Goal: Transaction & Acquisition: Purchase product/service

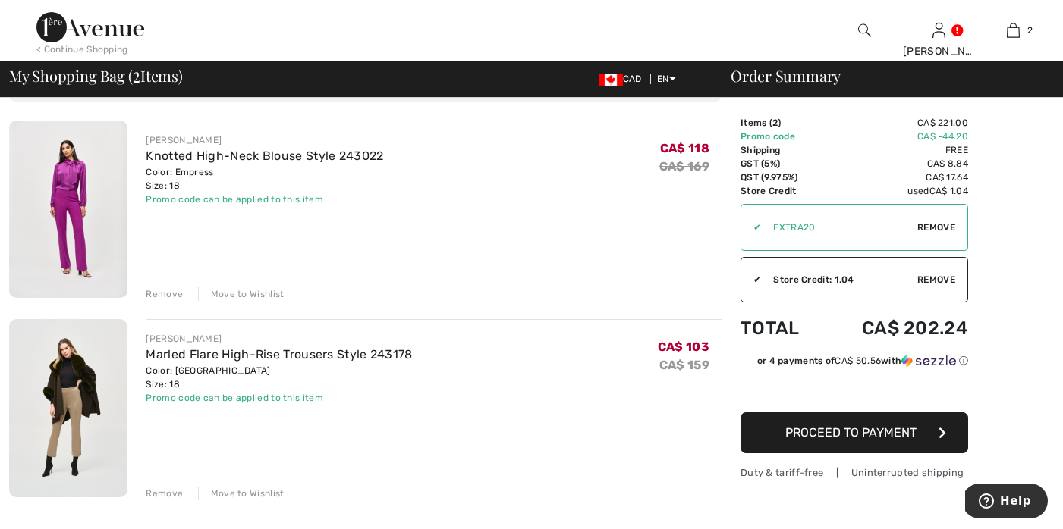
scroll to position [112, 0]
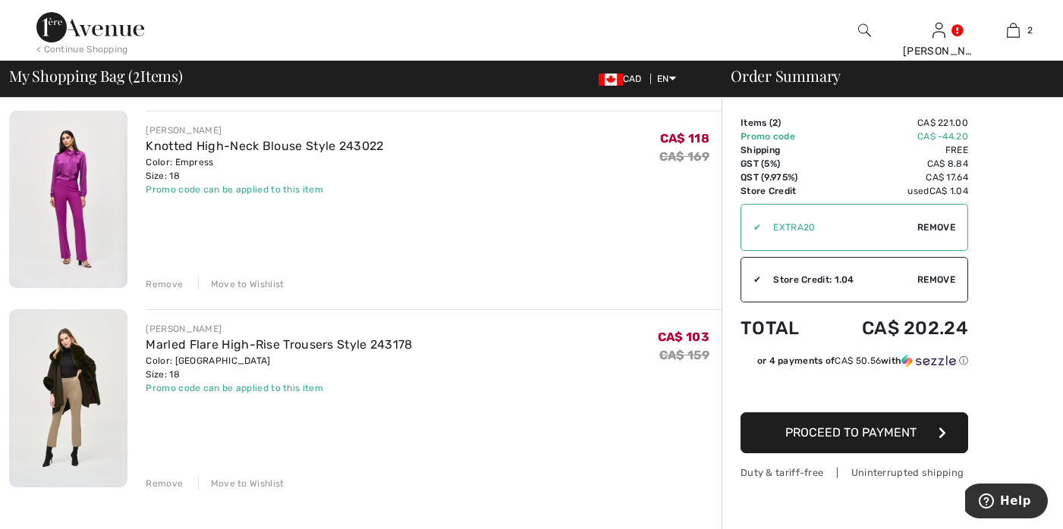
click at [63, 165] on img at bounding box center [68, 199] width 118 height 177
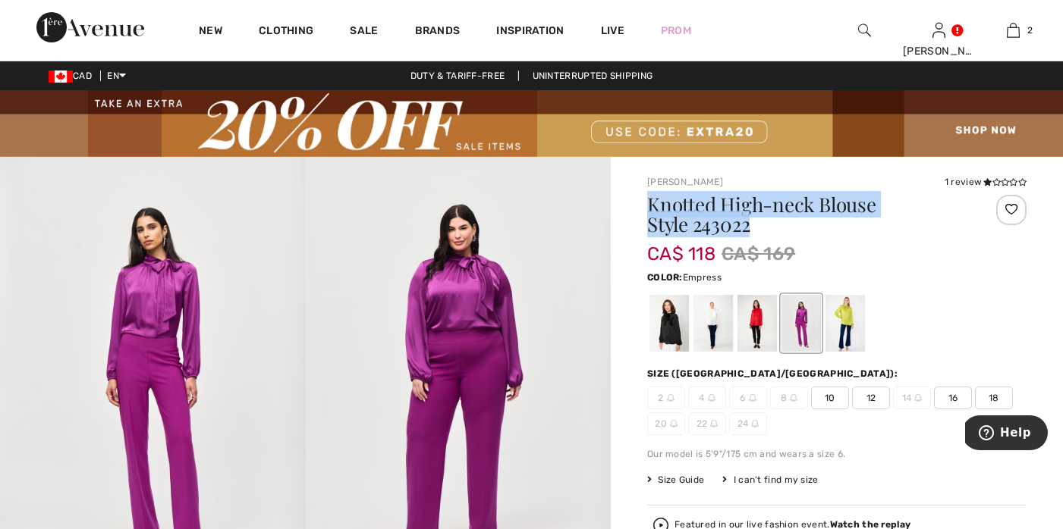
drag, startPoint x: 647, startPoint y: 203, endPoint x: 723, endPoint y: 234, distance: 81.7
click at [723, 234] on h1 "Knotted High-neck Blouse Style 243022" at bounding box center [805, 214] width 316 height 39
copy h1 "Knotted High-neck Blouse Style 243022"
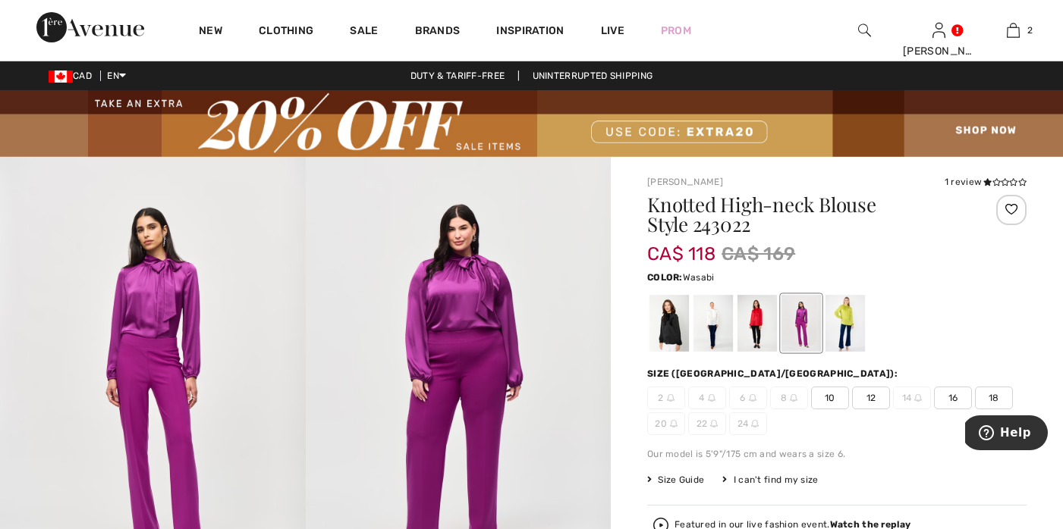
click at [840, 311] on div at bounding box center [844, 323] width 39 height 57
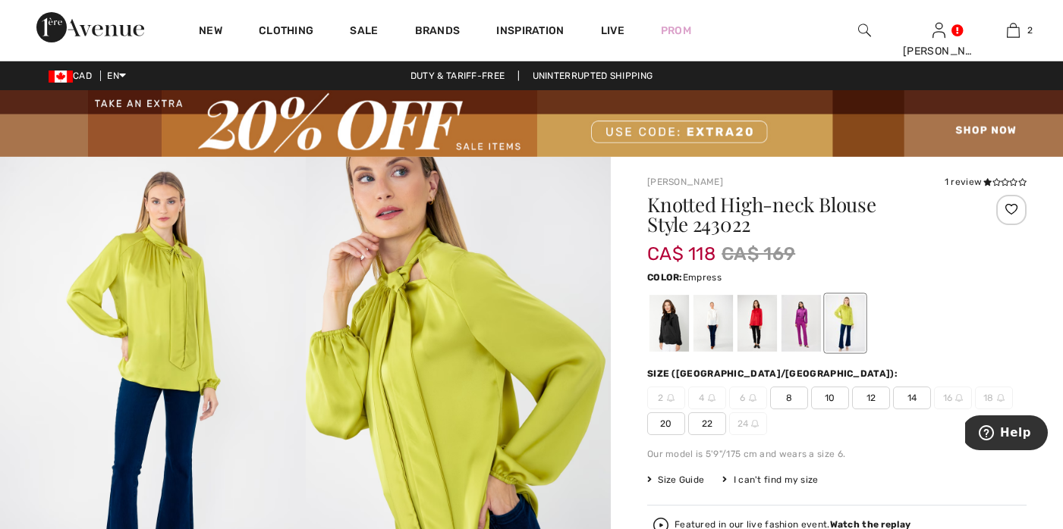
click at [806, 324] on div at bounding box center [800, 323] width 39 height 57
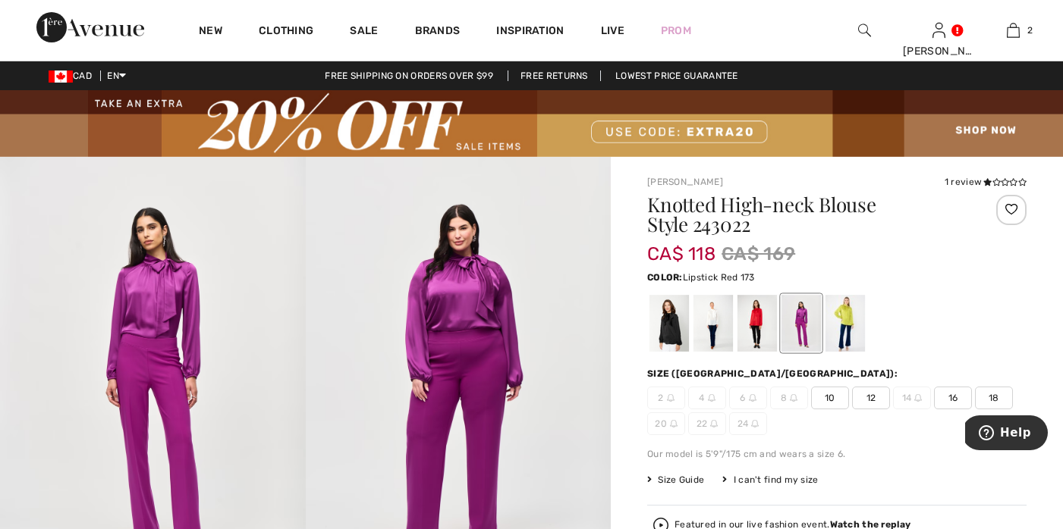
click at [755, 322] on div at bounding box center [756, 323] width 39 height 57
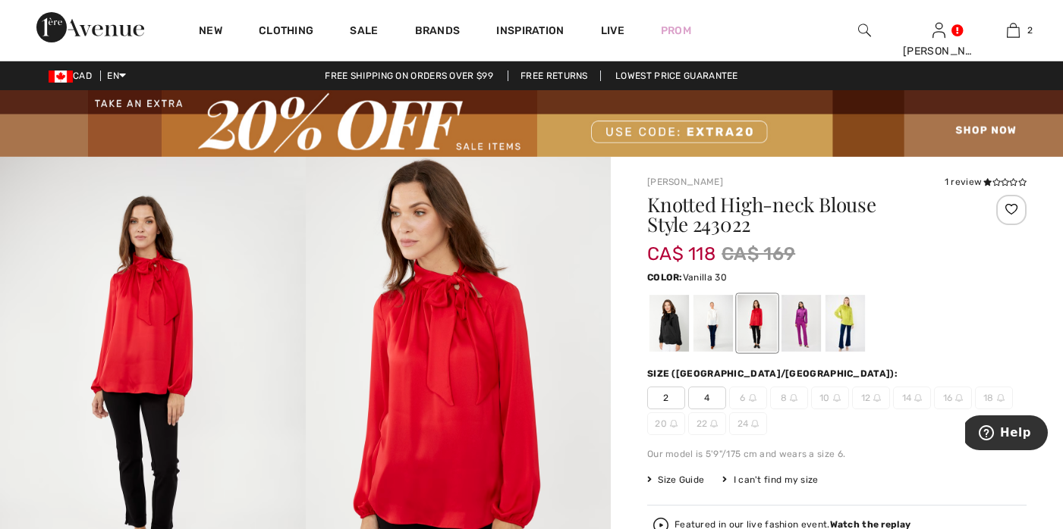
click at [712, 322] on div at bounding box center [712, 323] width 39 height 57
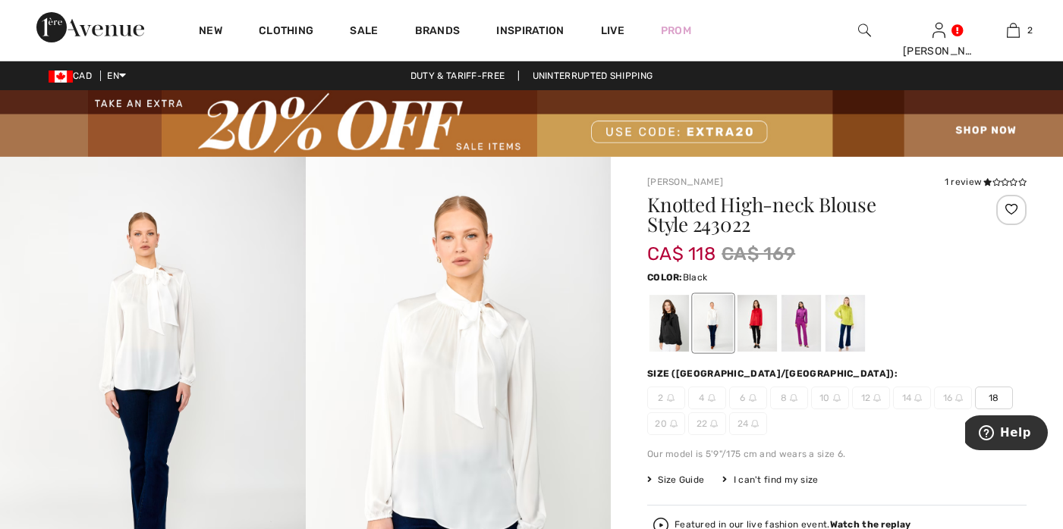
click at [658, 325] on div at bounding box center [668, 323] width 39 height 57
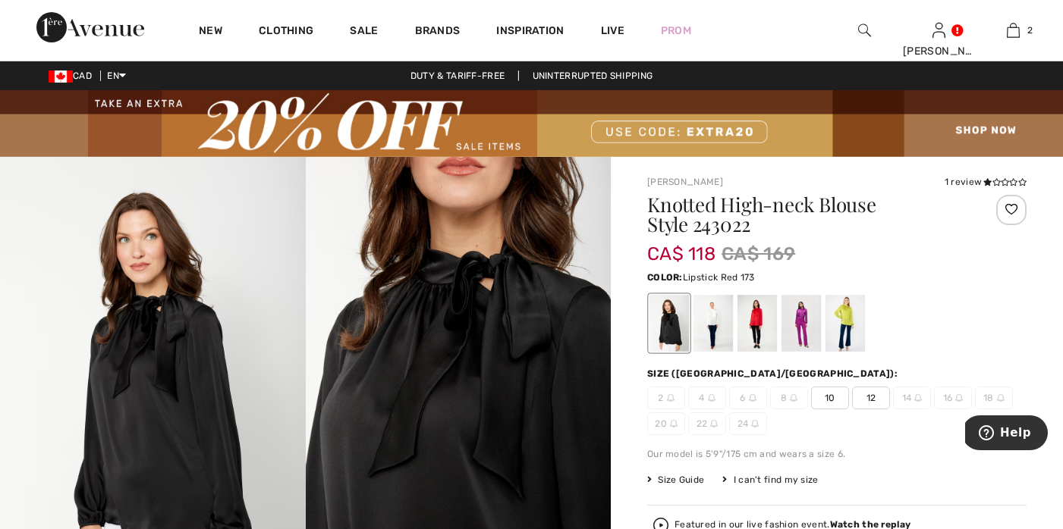
click at [737, 325] on div at bounding box center [756, 323] width 39 height 57
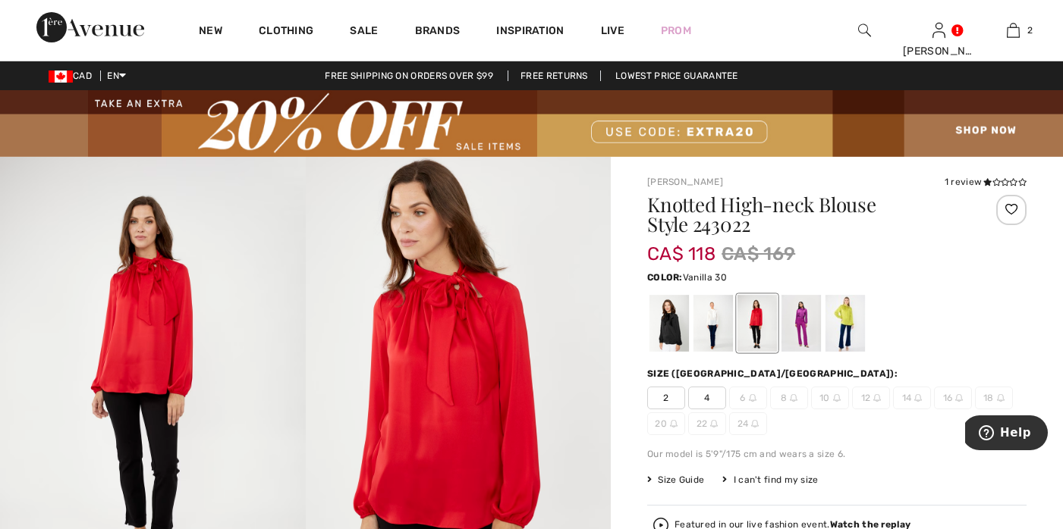
click at [712, 321] on div at bounding box center [712, 323] width 39 height 57
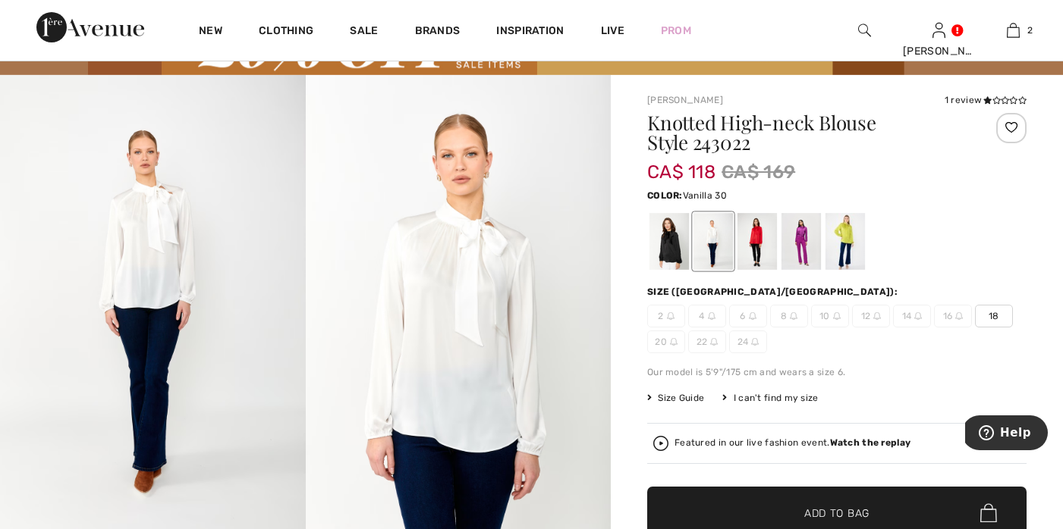
scroll to position [140, 0]
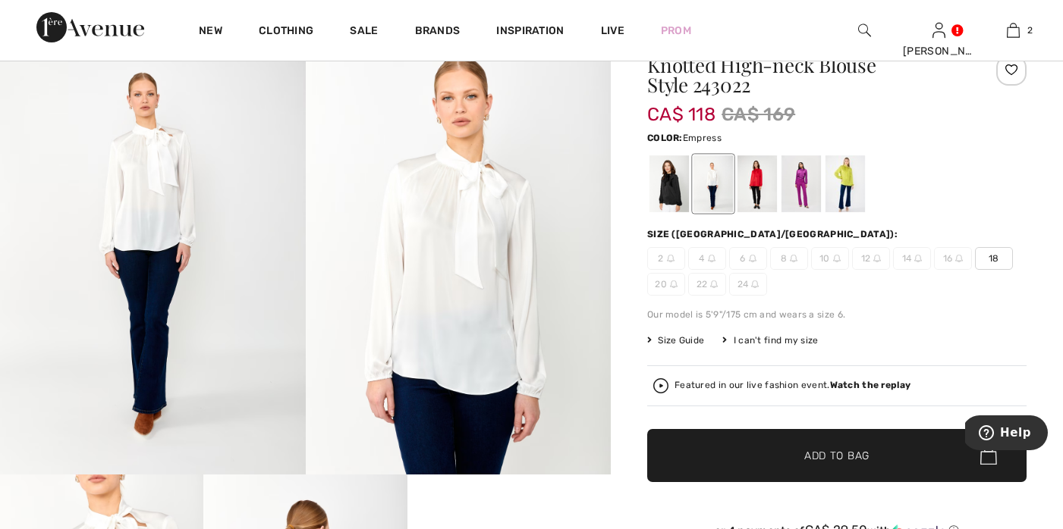
click at [801, 177] on div at bounding box center [800, 183] width 39 height 57
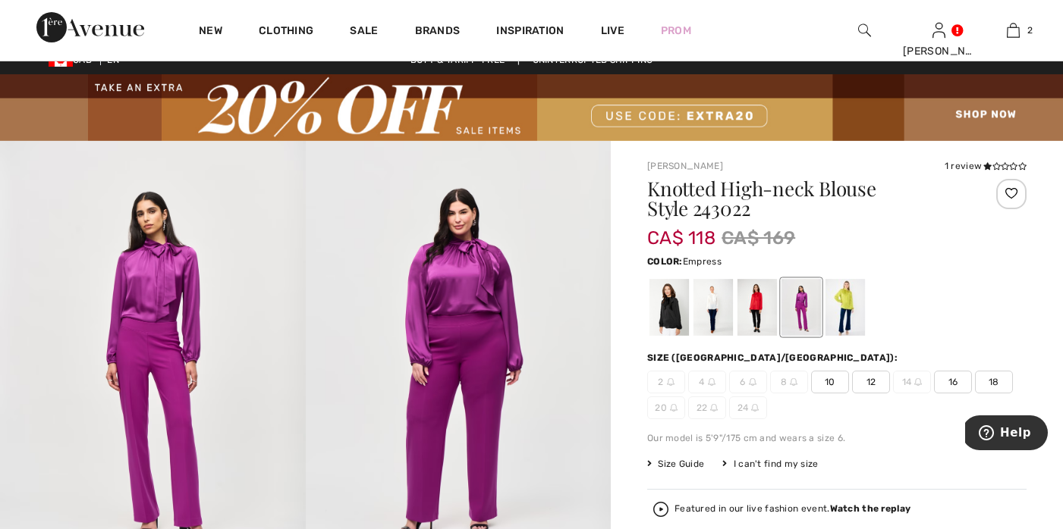
scroll to position [0, 0]
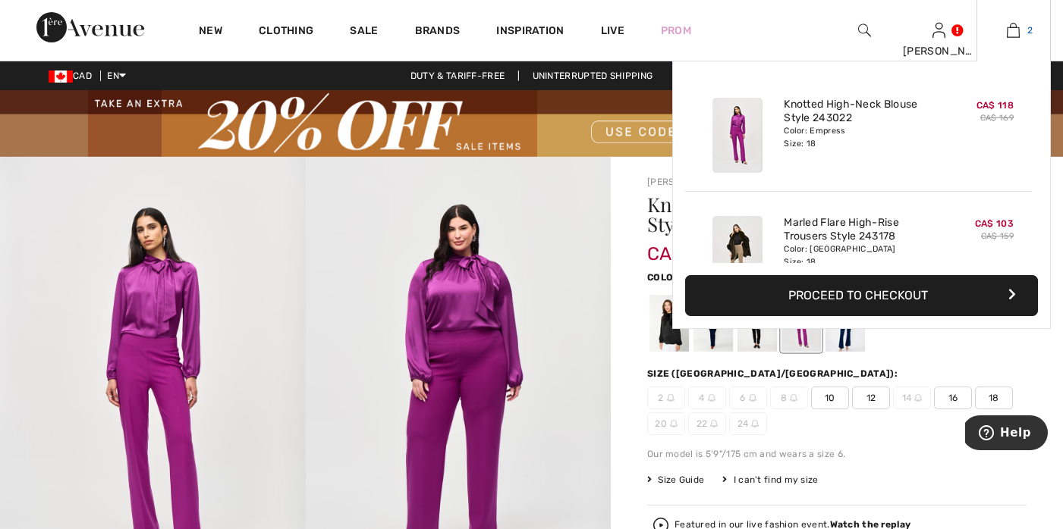
click at [1010, 33] on img at bounding box center [1013, 30] width 13 height 18
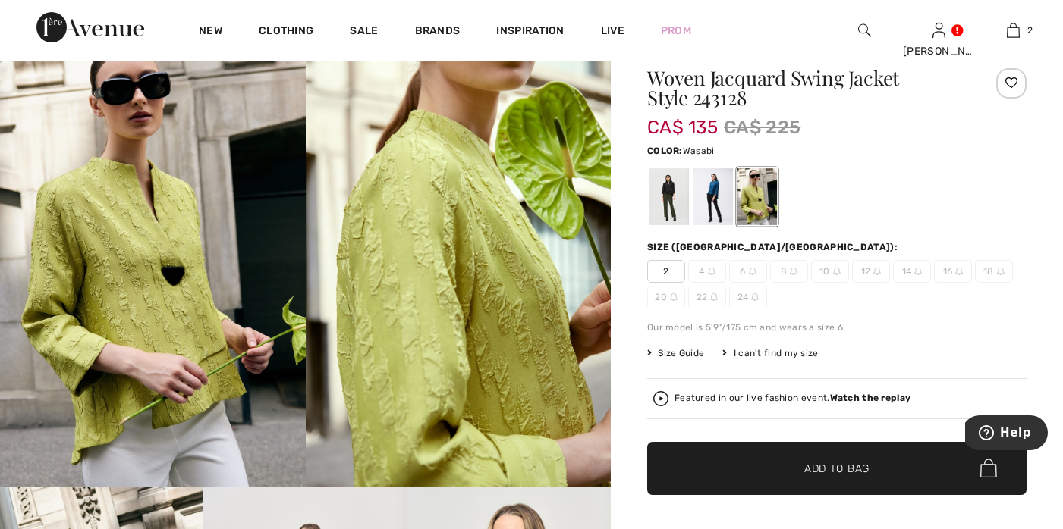
scroll to position [130, 0]
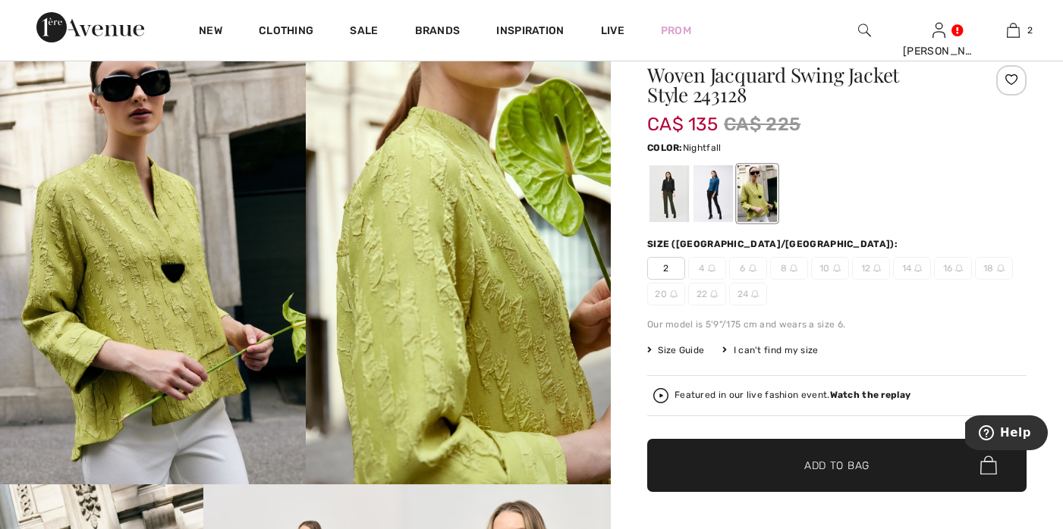
click at [710, 184] on div at bounding box center [712, 193] width 39 height 57
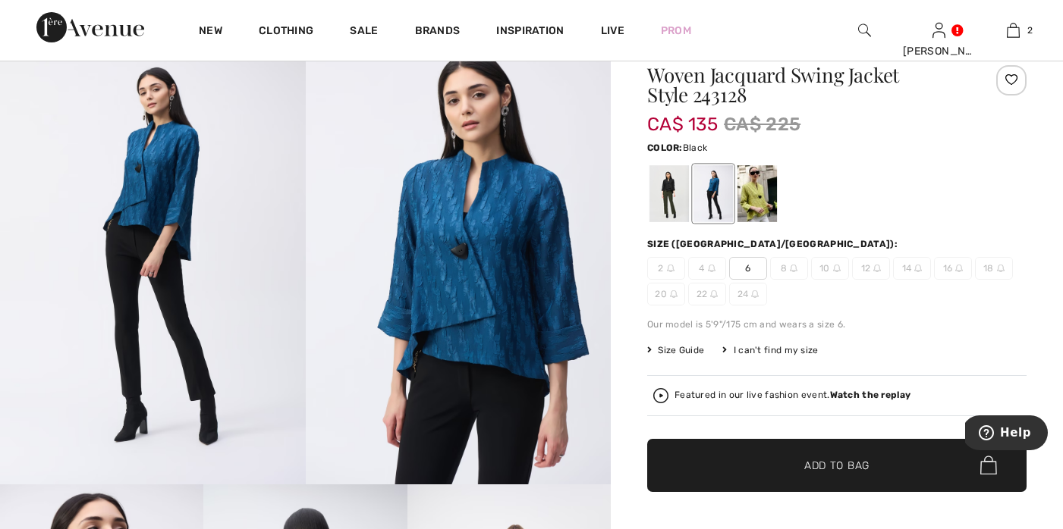
click at [671, 188] on div at bounding box center [668, 193] width 39 height 57
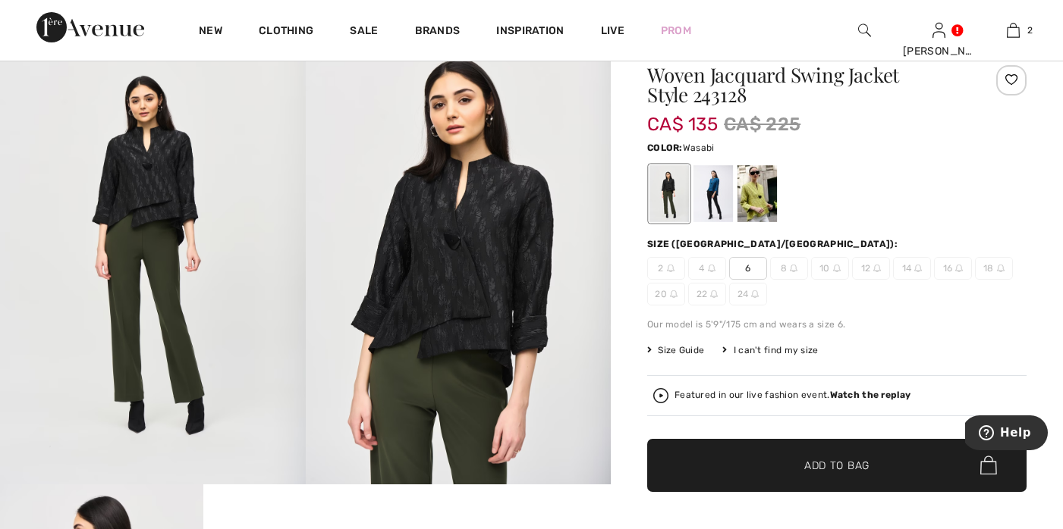
click at [755, 193] on div at bounding box center [756, 193] width 39 height 57
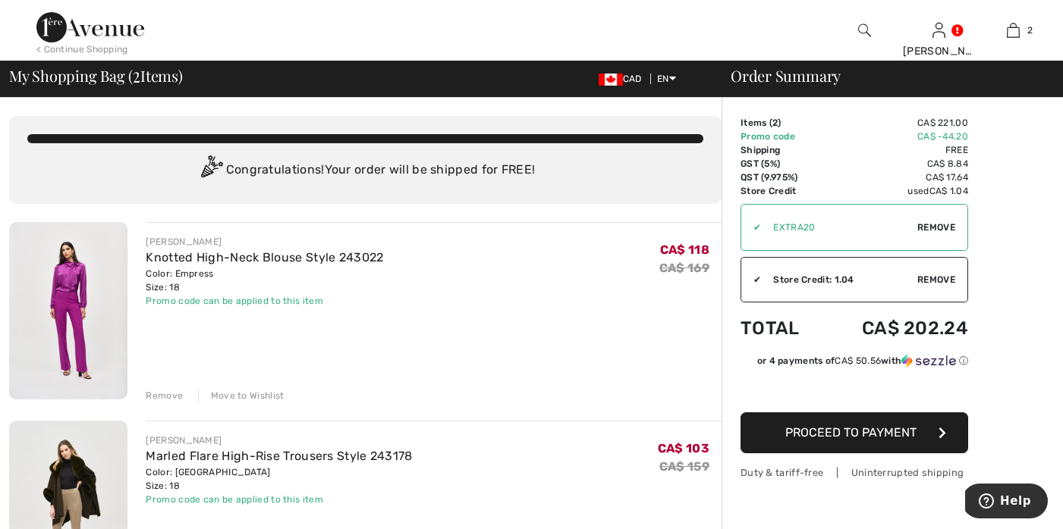
click at [73, 279] on img at bounding box center [68, 310] width 118 height 177
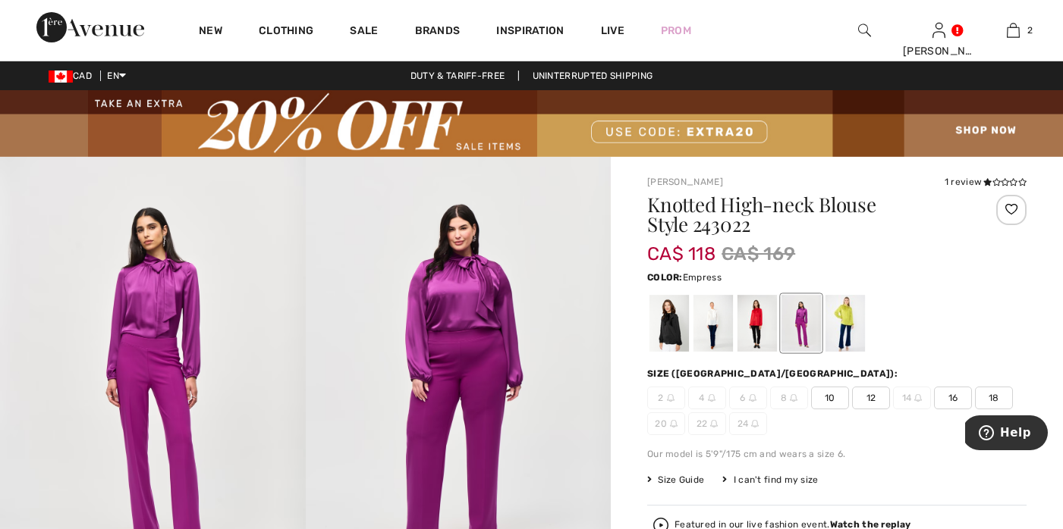
click at [954, 394] on span "16" at bounding box center [953, 398] width 38 height 23
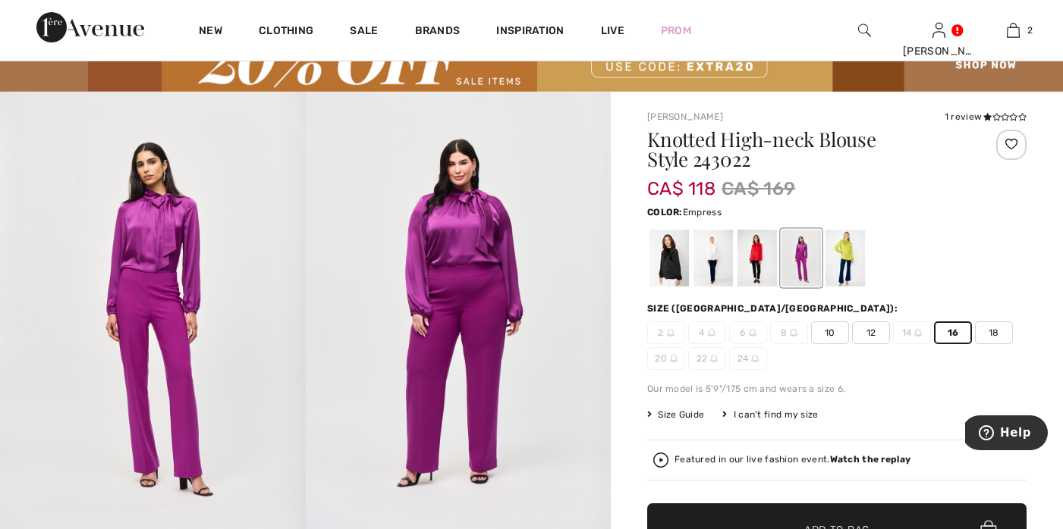
scroll to position [187, 0]
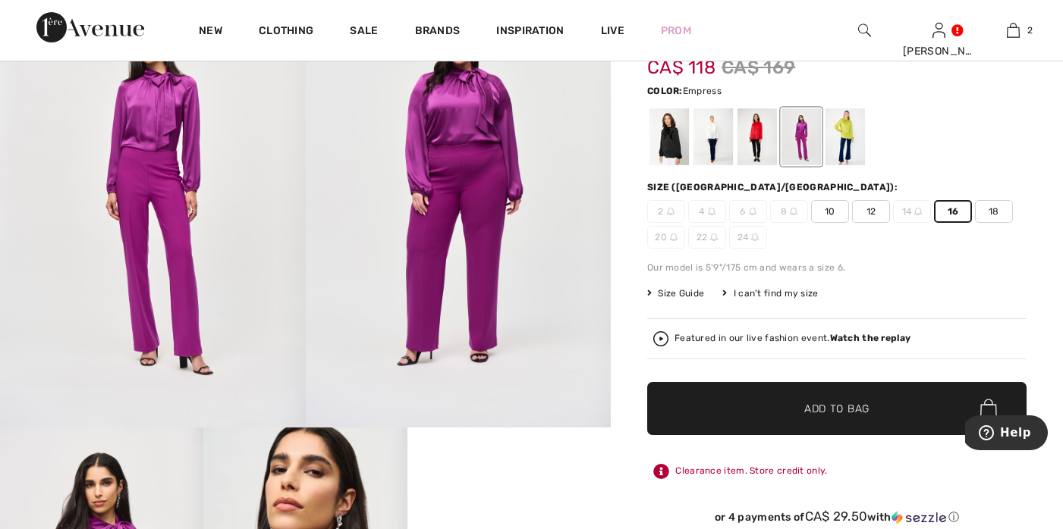
click at [849, 407] on span "Add to Bag" at bounding box center [836, 409] width 65 height 16
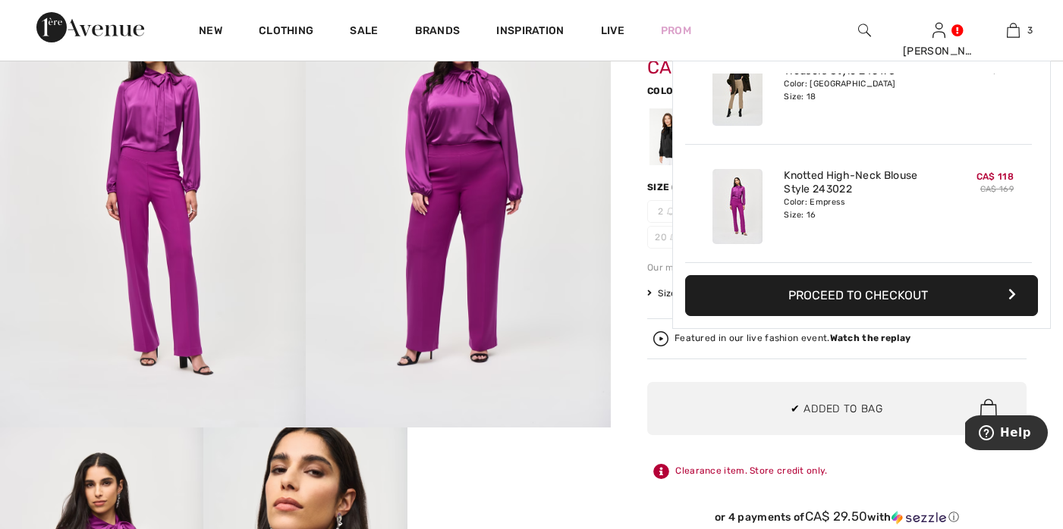
scroll to position [190, 0]
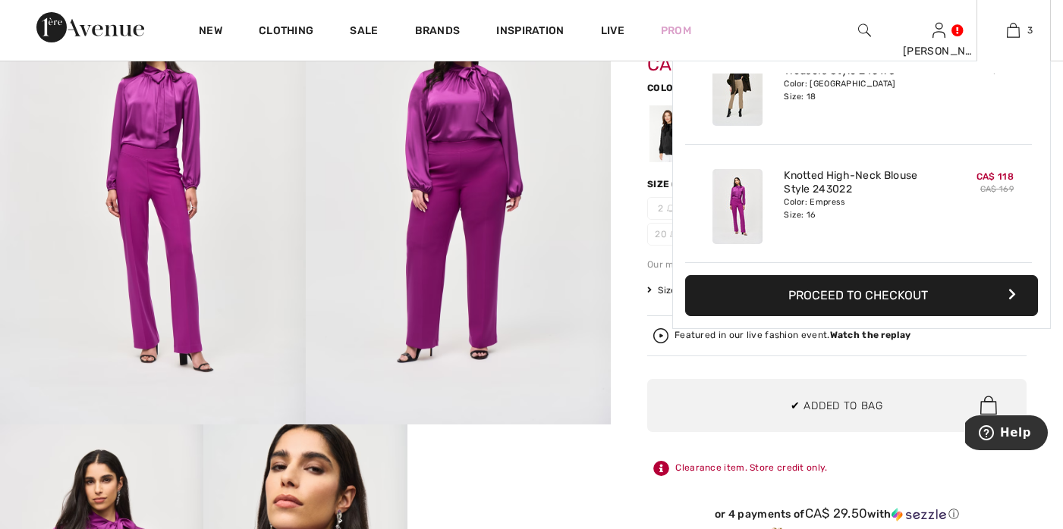
click at [878, 297] on button "Proceed to Checkout" at bounding box center [861, 295] width 353 height 41
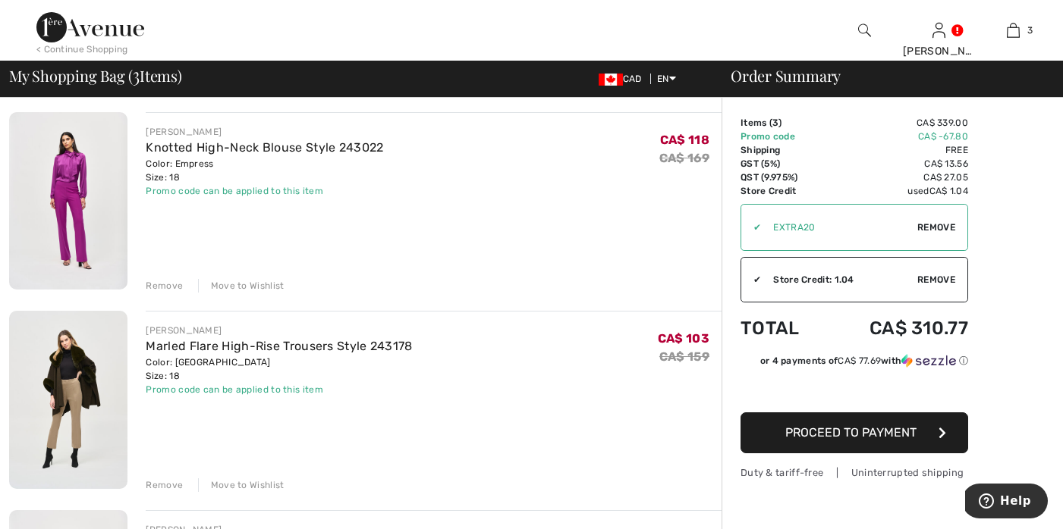
scroll to position [107, 0]
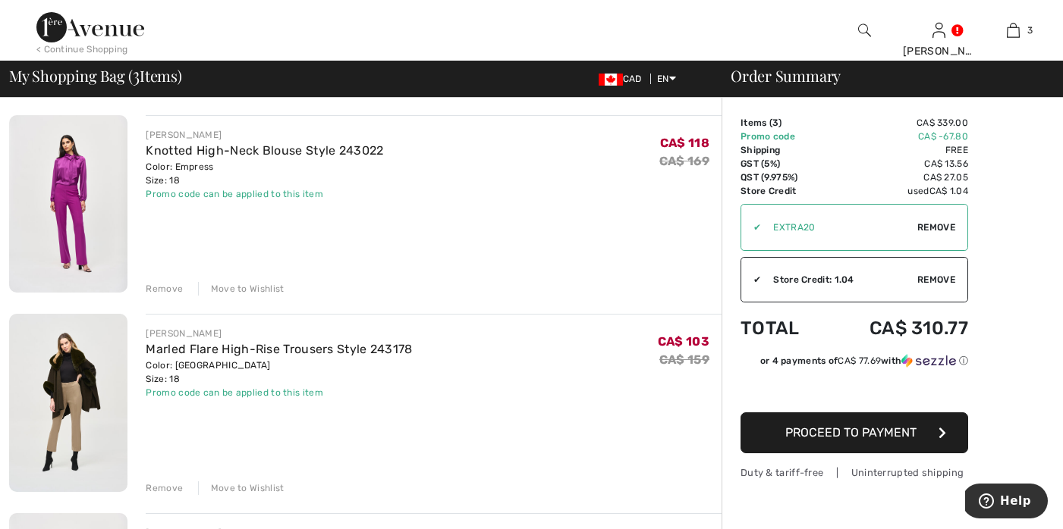
click at [160, 292] on div "Remove" at bounding box center [164, 289] width 37 height 14
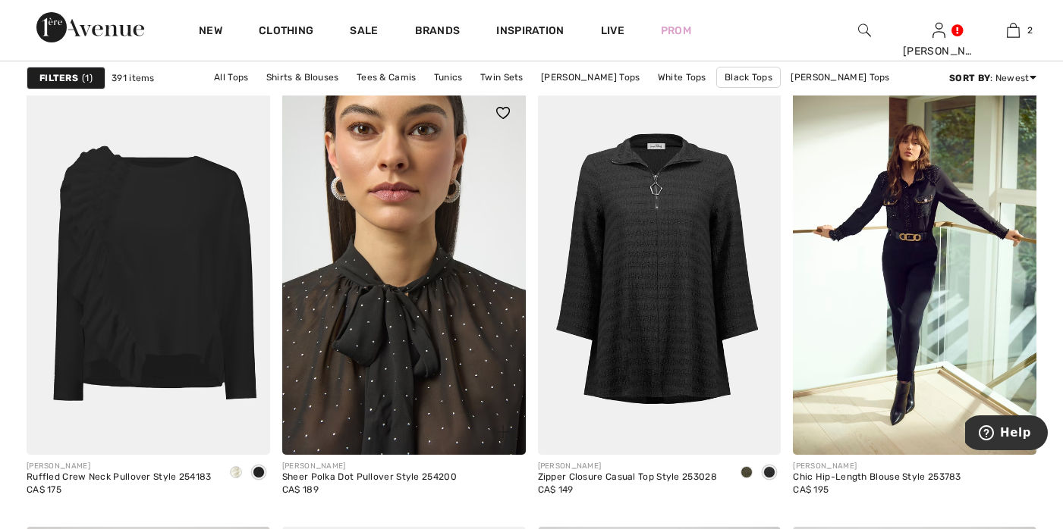
scroll to position [6034, 0]
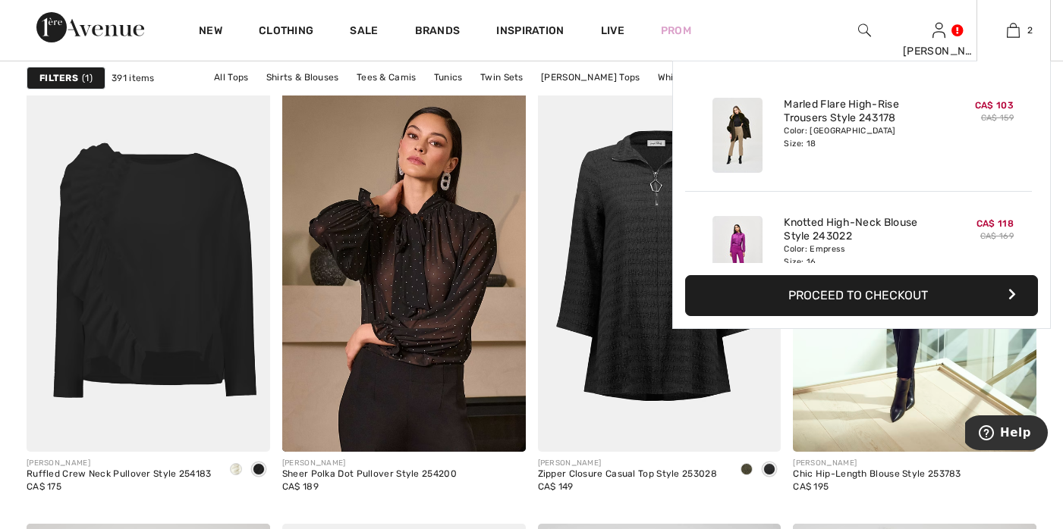
click at [855, 294] on button "Proceed to Checkout" at bounding box center [861, 295] width 353 height 41
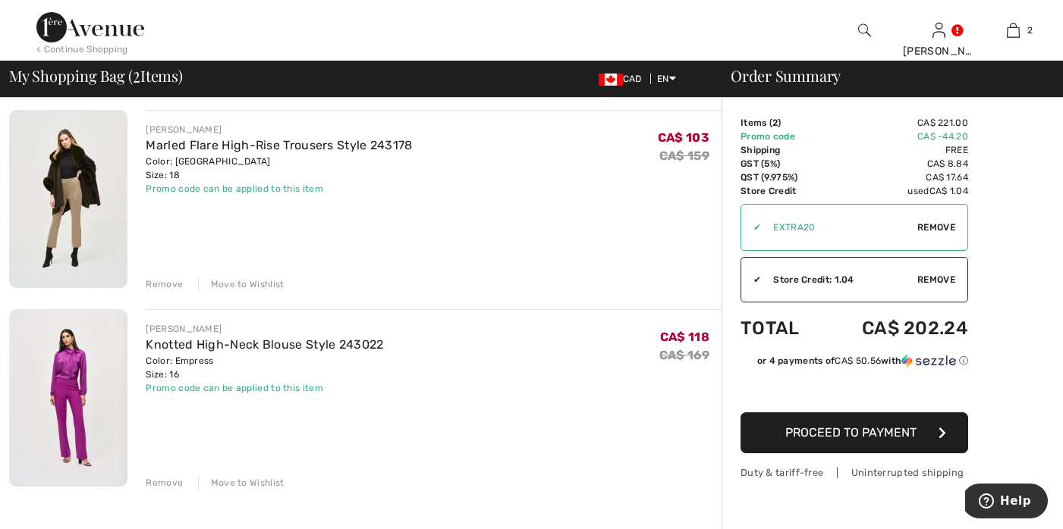
scroll to position [124, 0]
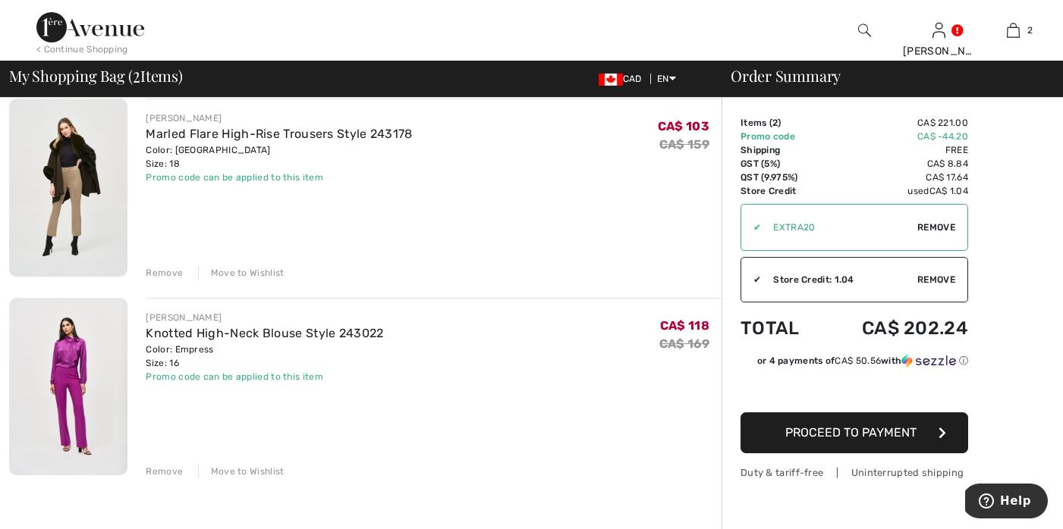
click at [64, 339] on img at bounding box center [68, 386] width 118 height 177
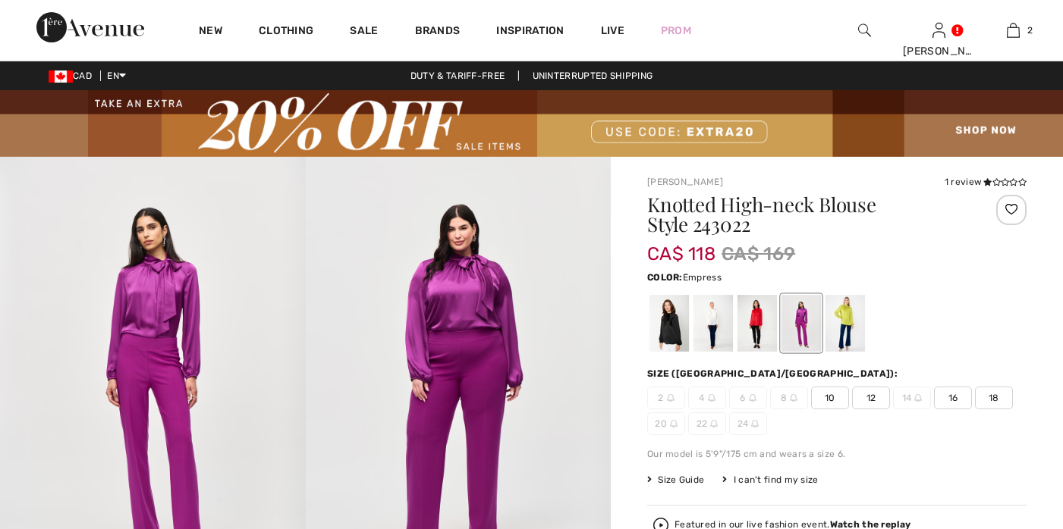
checkbox input "true"
click at [839, 313] on div at bounding box center [844, 323] width 39 height 57
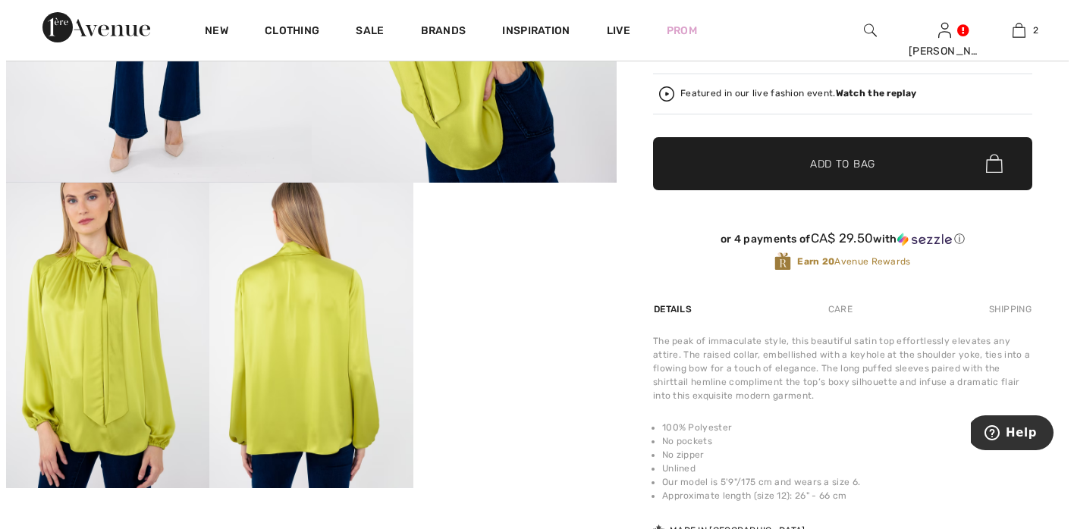
scroll to position [481, 0]
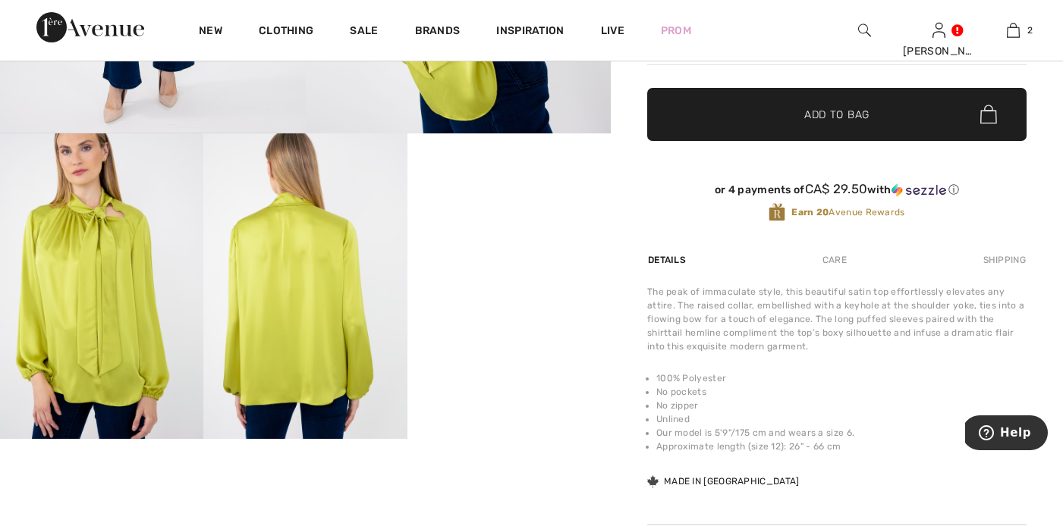
click at [323, 325] on img at bounding box center [304, 286] width 203 height 305
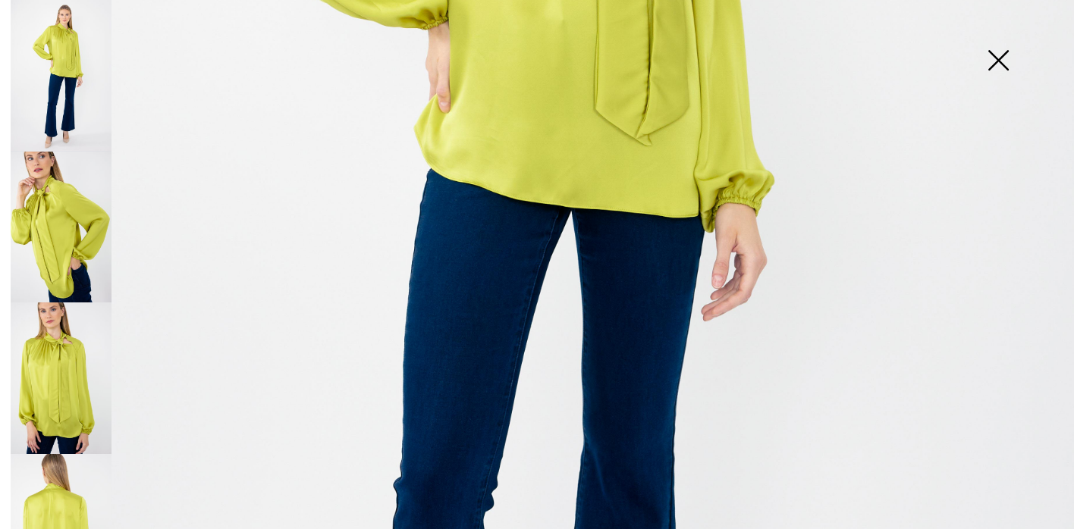
scroll to position [557, 0]
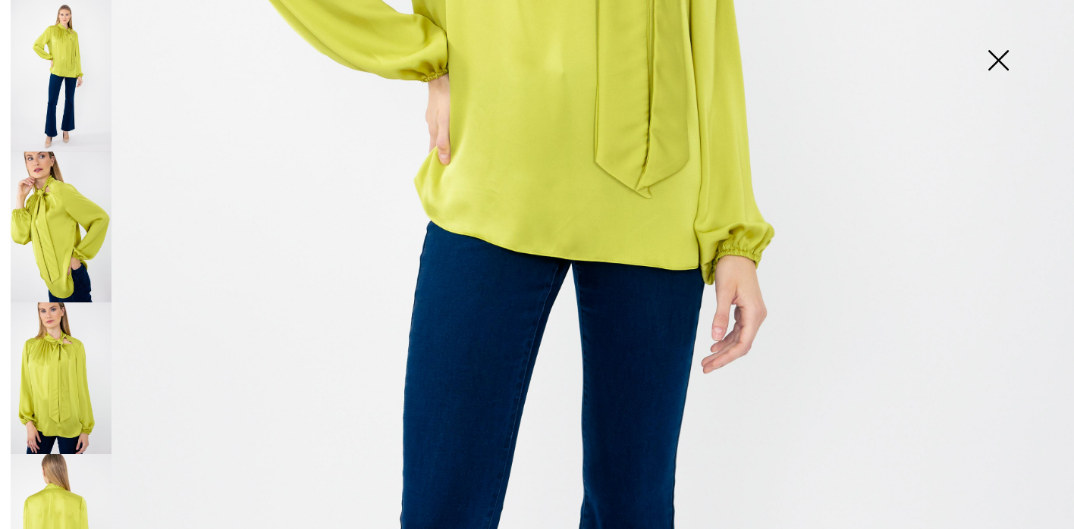
click at [58, 65] on img at bounding box center [61, 76] width 101 height 152
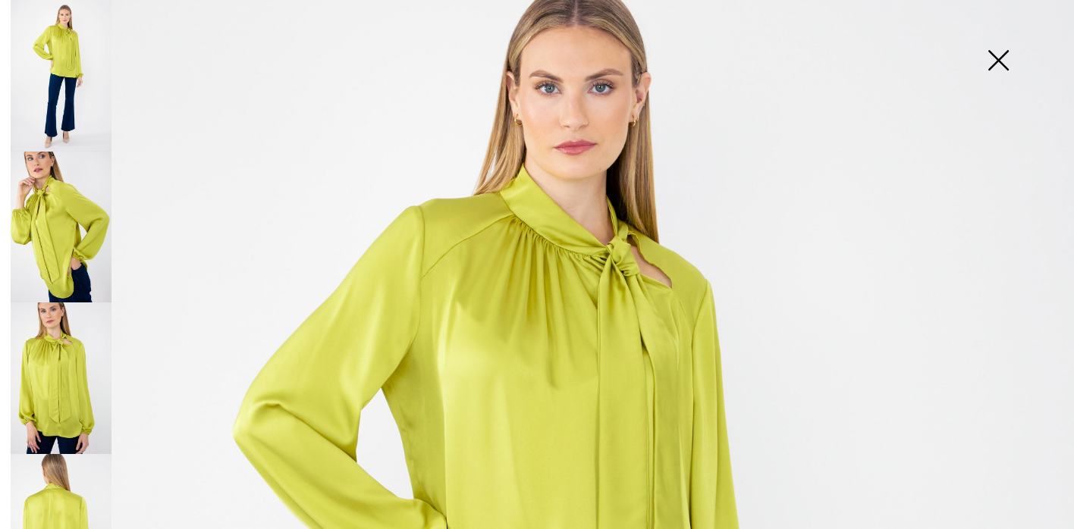
scroll to position [0, 0]
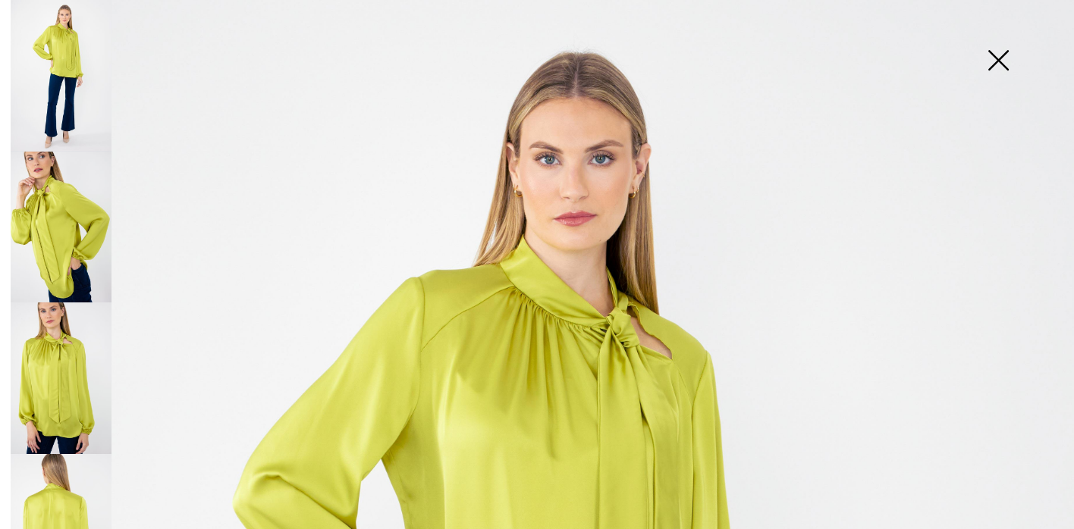
click at [65, 212] on img at bounding box center [61, 228] width 101 height 152
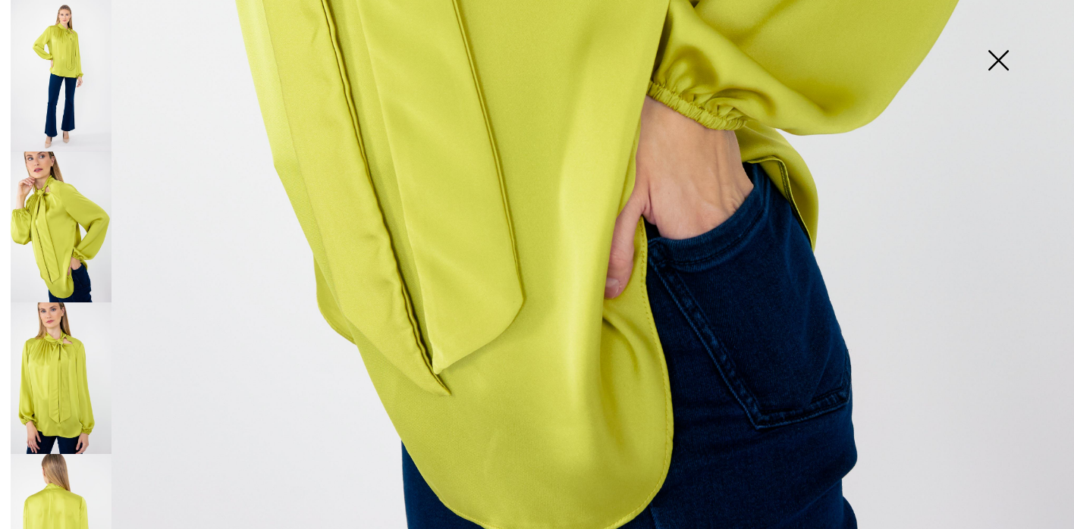
scroll to position [1064, 0]
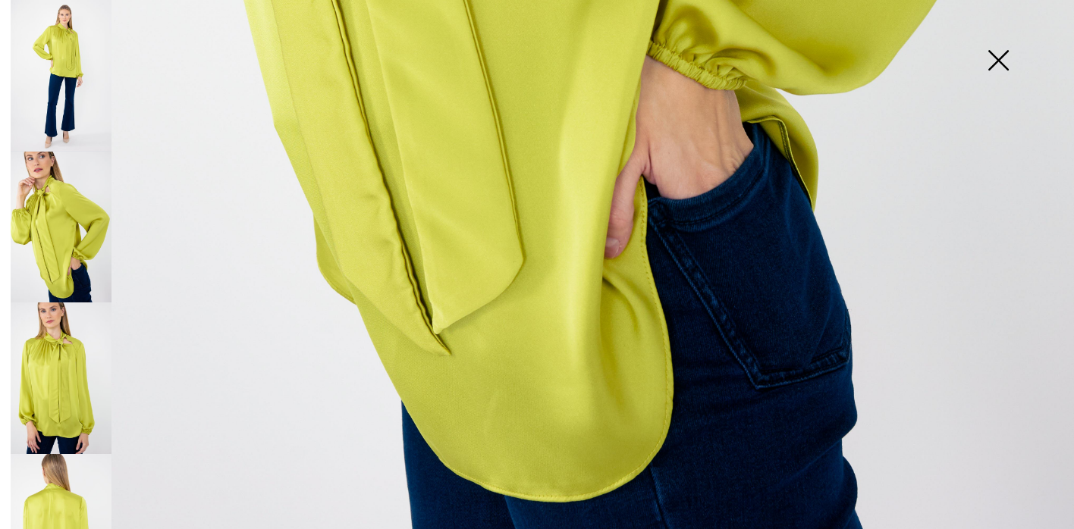
click at [85, 352] on img at bounding box center [61, 379] width 101 height 152
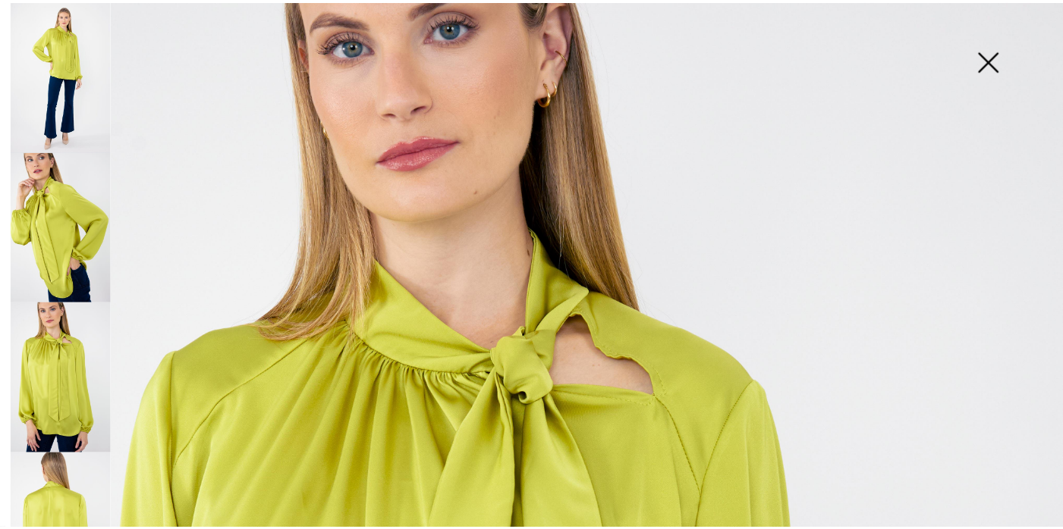
scroll to position [48, 0]
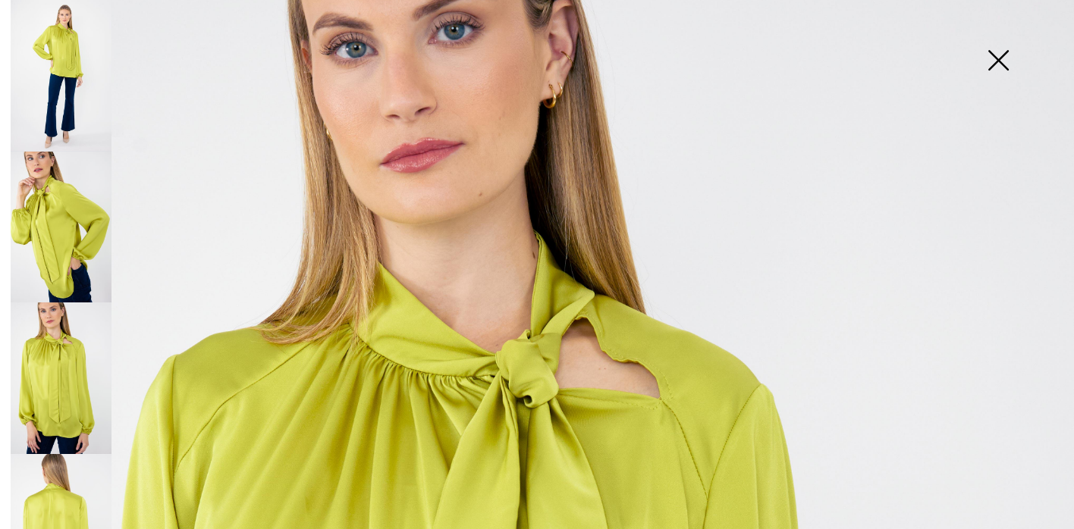
click at [1000, 62] on img at bounding box center [998, 62] width 76 height 78
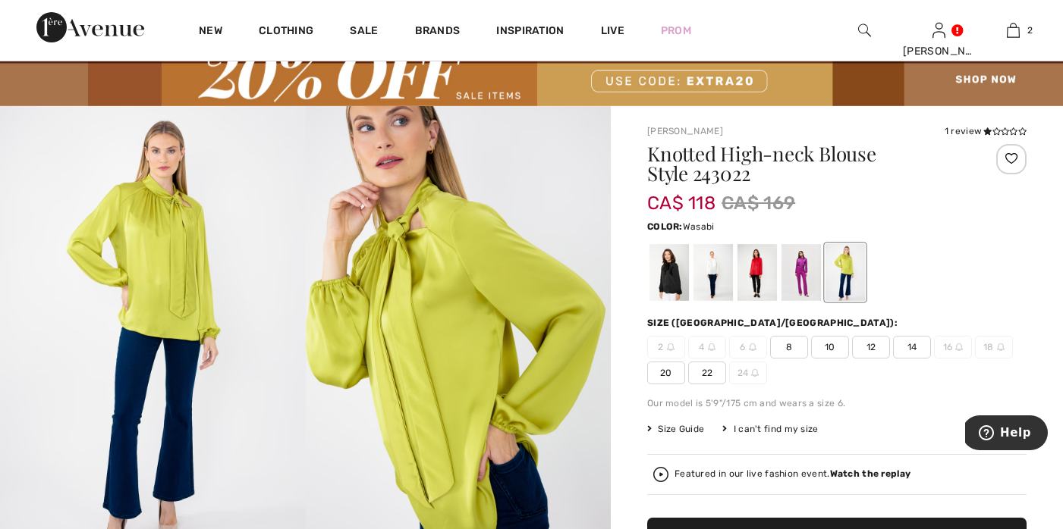
scroll to position [37, 0]
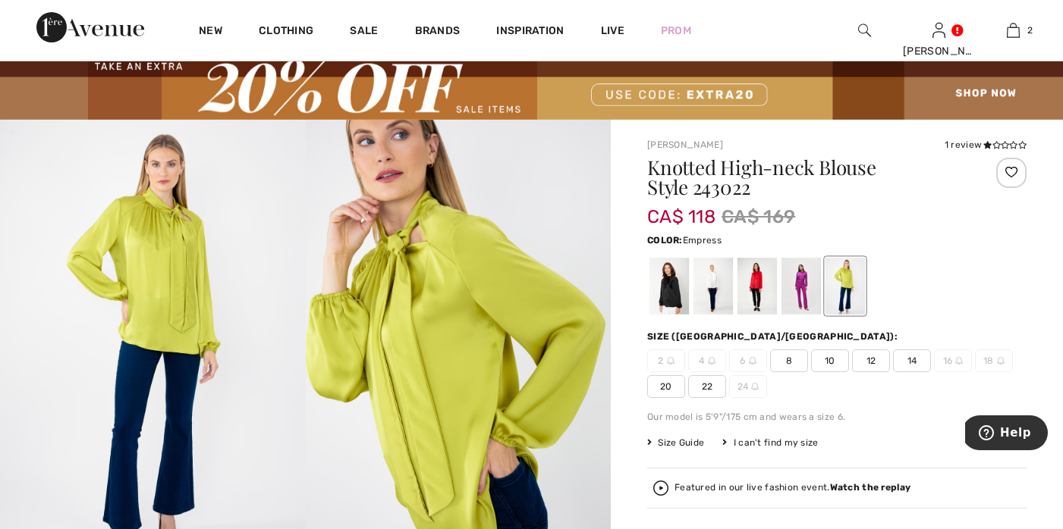
click at [796, 284] on div at bounding box center [800, 286] width 39 height 57
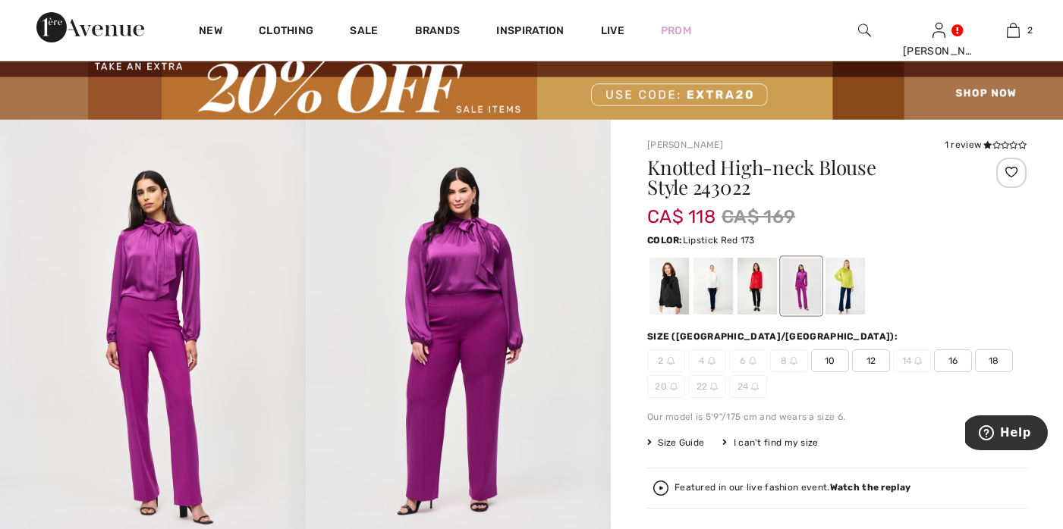
click at [749, 291] on div at bounding box center [756, 286] width 39 height 57
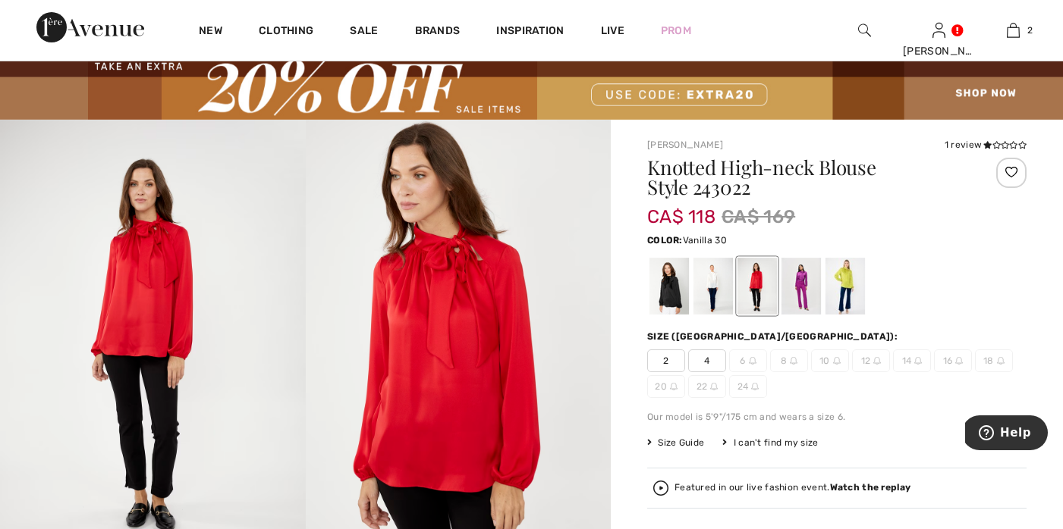
click at [715, 284] on div at bounding box center [712, 286] width 39 height 57
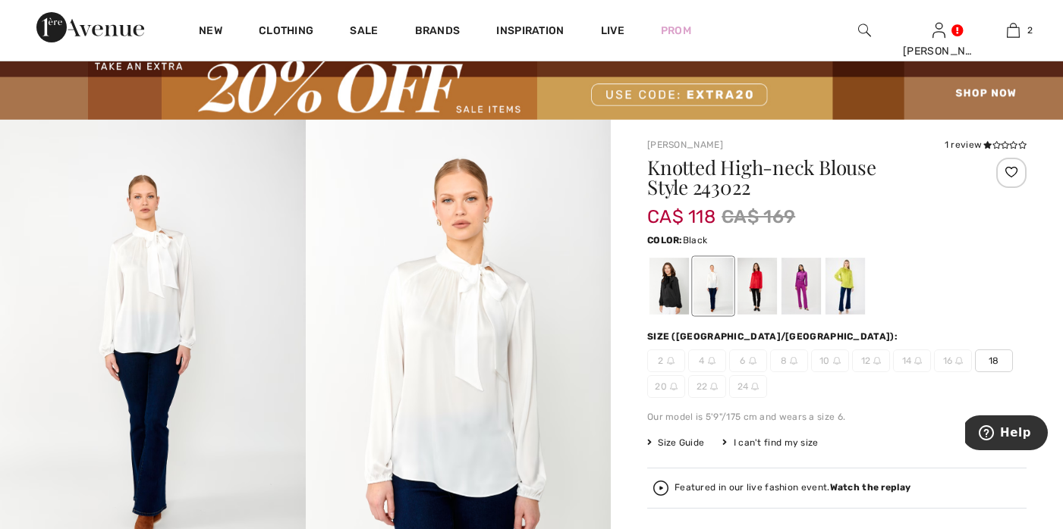
click at [650, 285] on div at bounding box center [668, 286] width 39 height 57
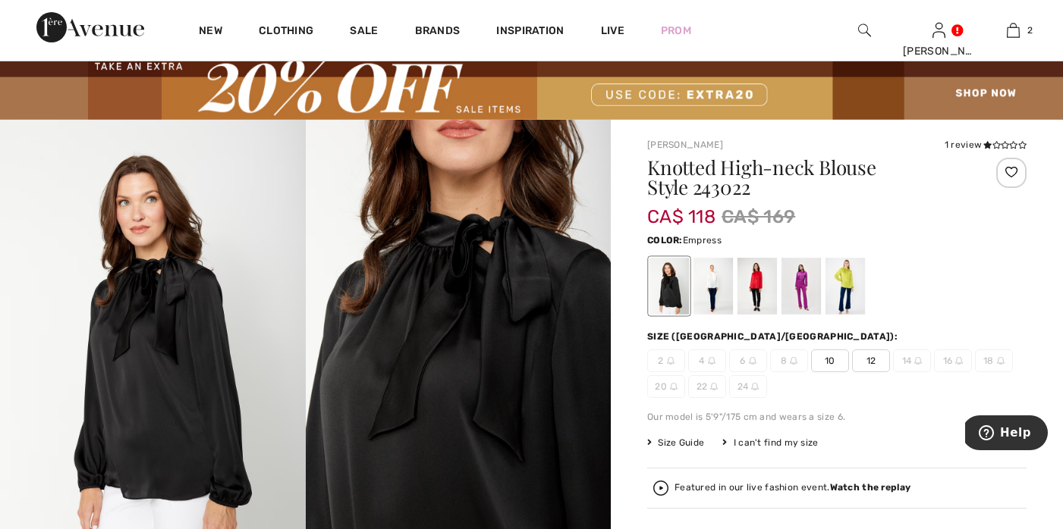
click at [799, 275] on div at bounding box center [800, 286] width 39 height 57
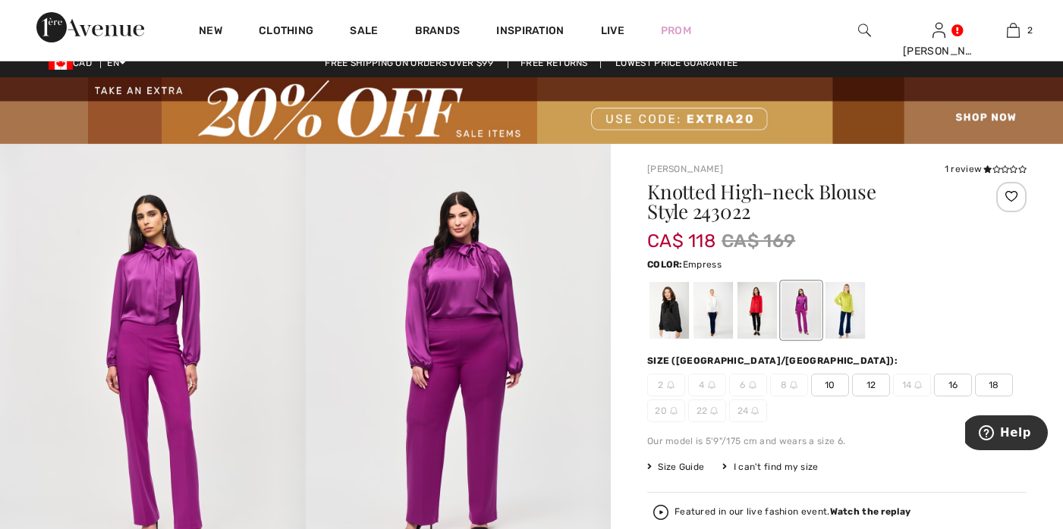
scroll to position [0, 0]
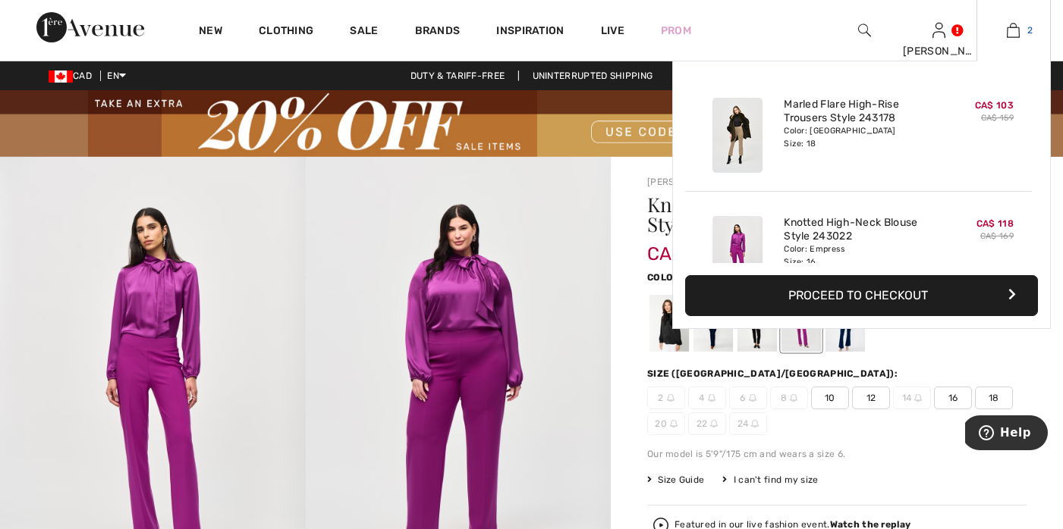
click at [1018, 27] on img at bounding box center [1013, 30] width 13 height 18
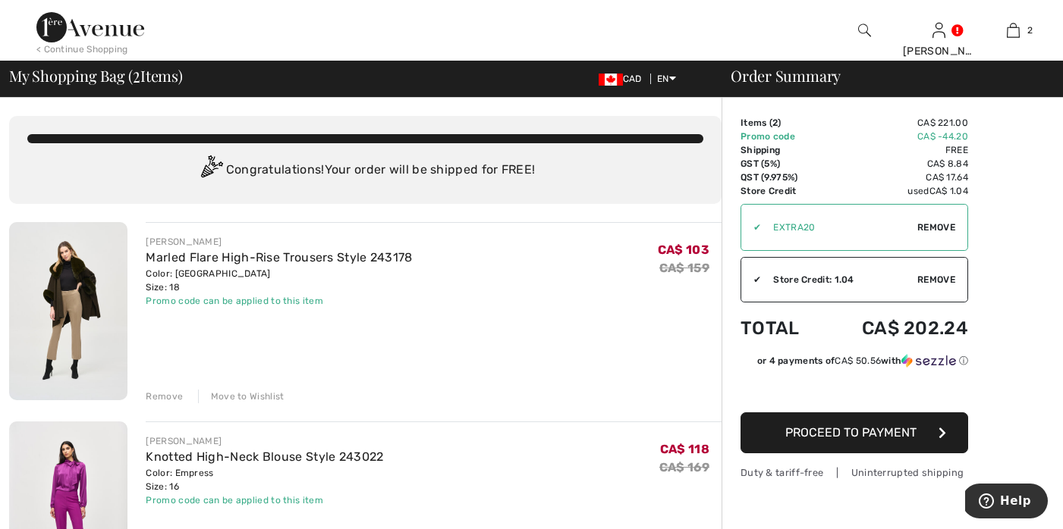
click at [162, 393] on div "Remove" at bounding box center [164, 397] width 37 height 14
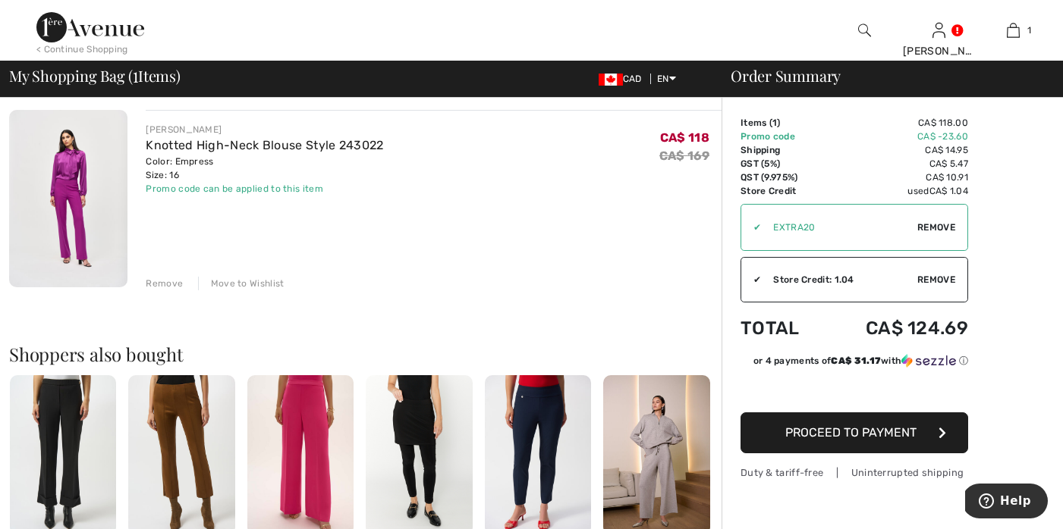
scroll to position [292, 0]
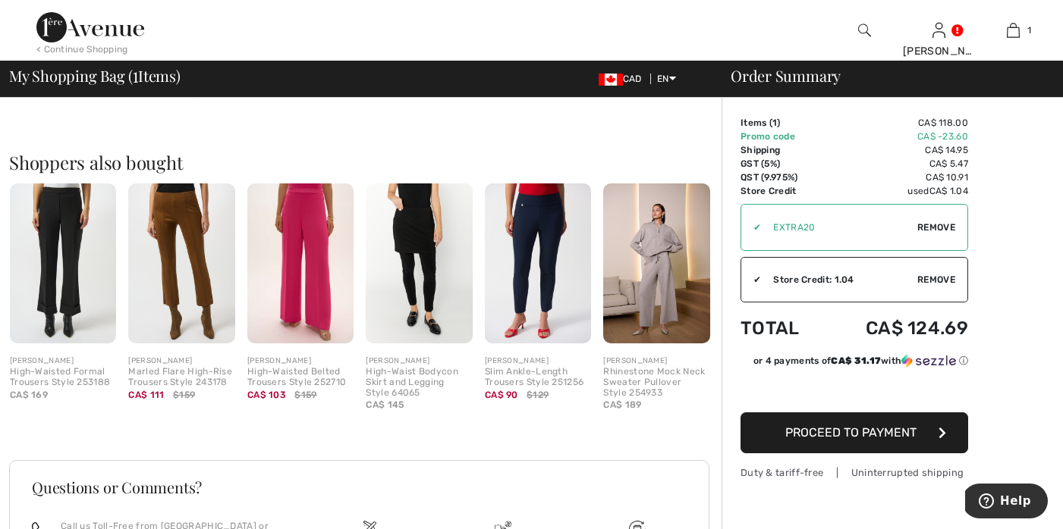
click at [165, 211] on img at bounding box center [181, 264] width 106 height 160
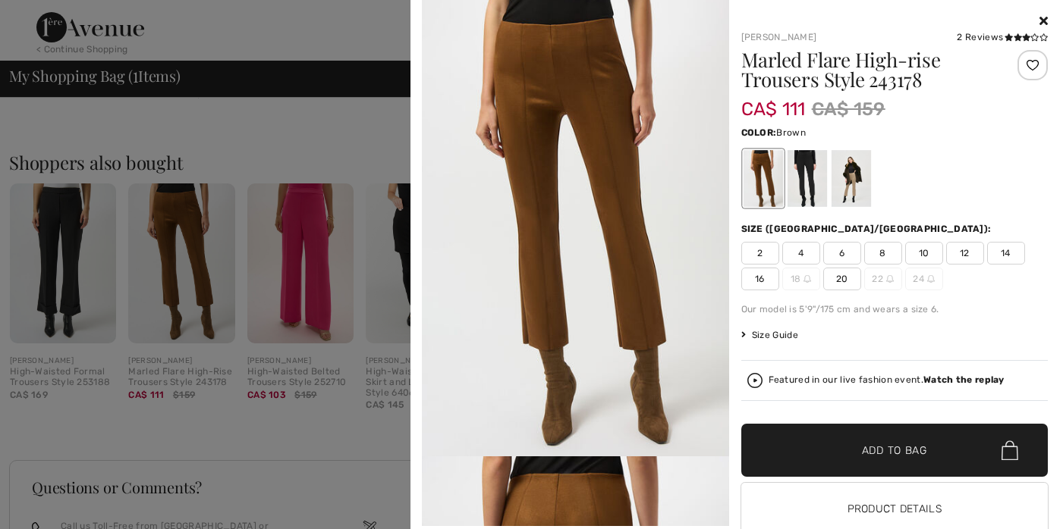
scroll to position [6, 0]
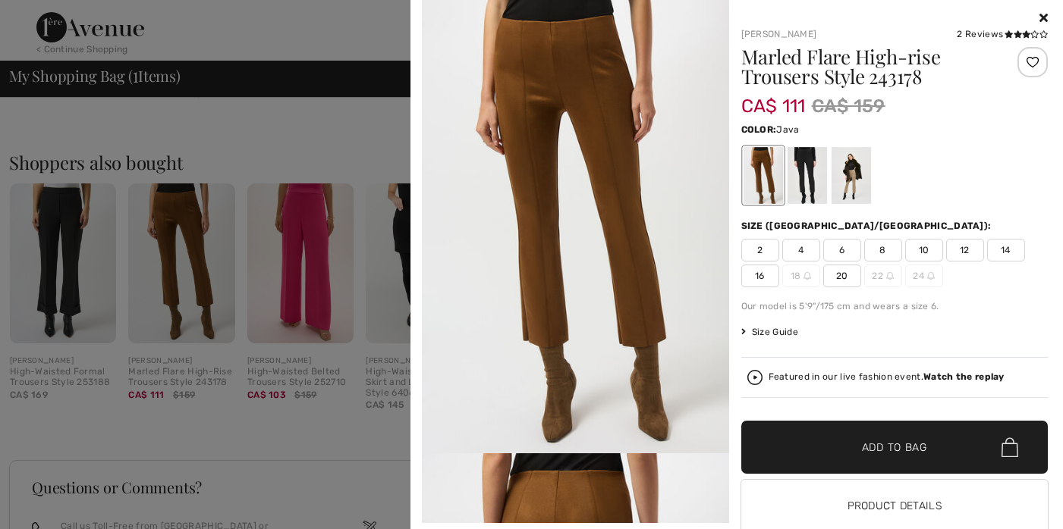
click at [847, 168] on div at bounding box center [850, 175] width 39 height 57
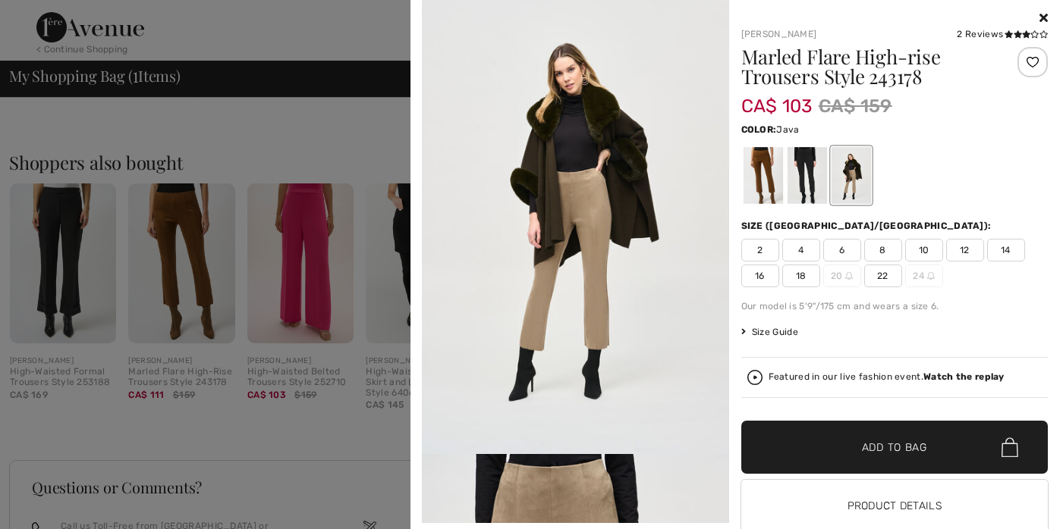
click at [796, 274] on span "18" at bounding box center [801, 276] width 38 height 23
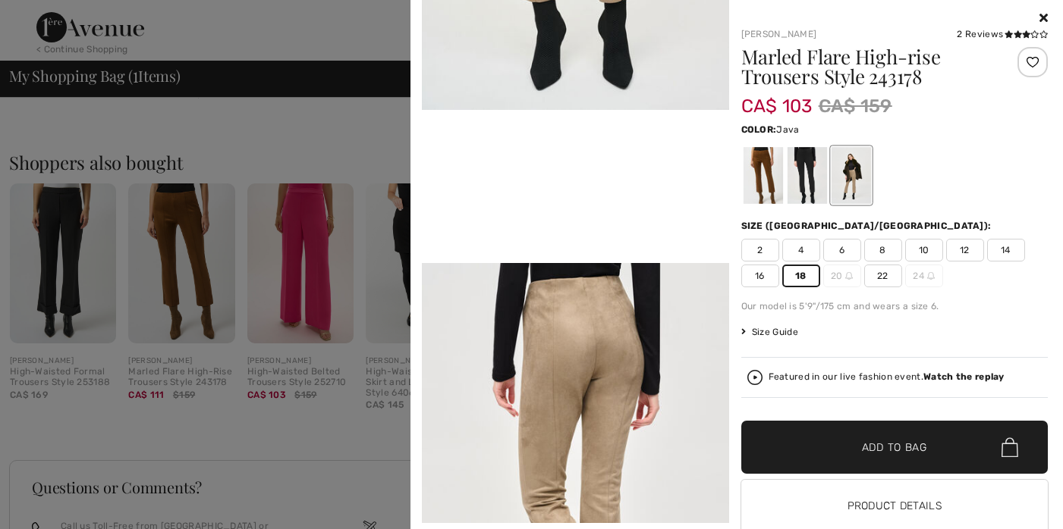
scroll to position [852, 0]
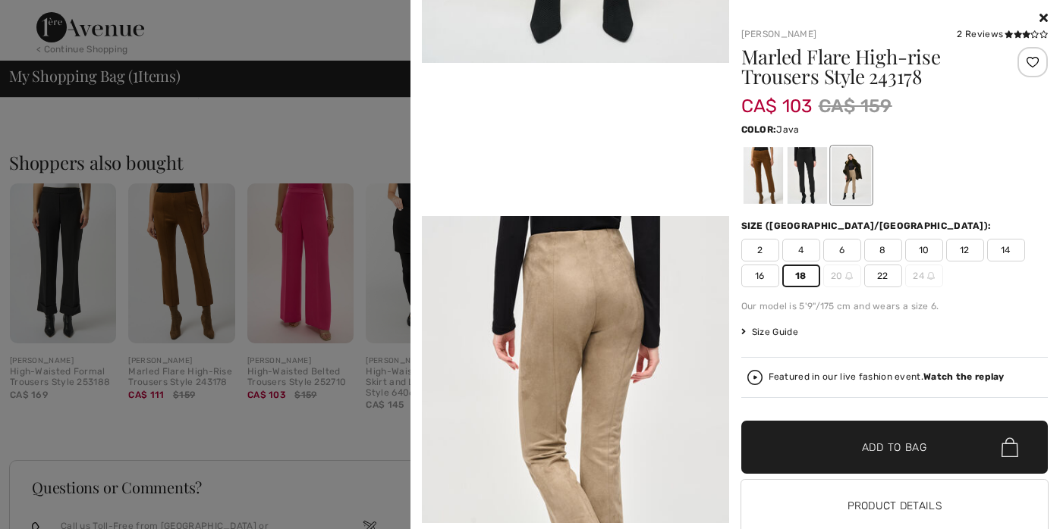
click at [895, 443] on span "Add to Bag" at bounding box center [894, 448] width 65 height 16
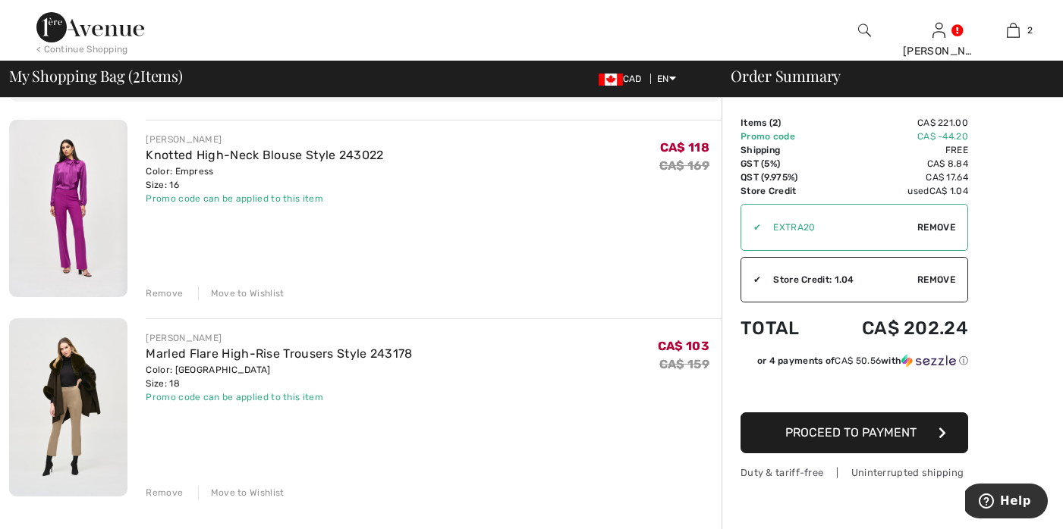
scroll to position [99, 0]
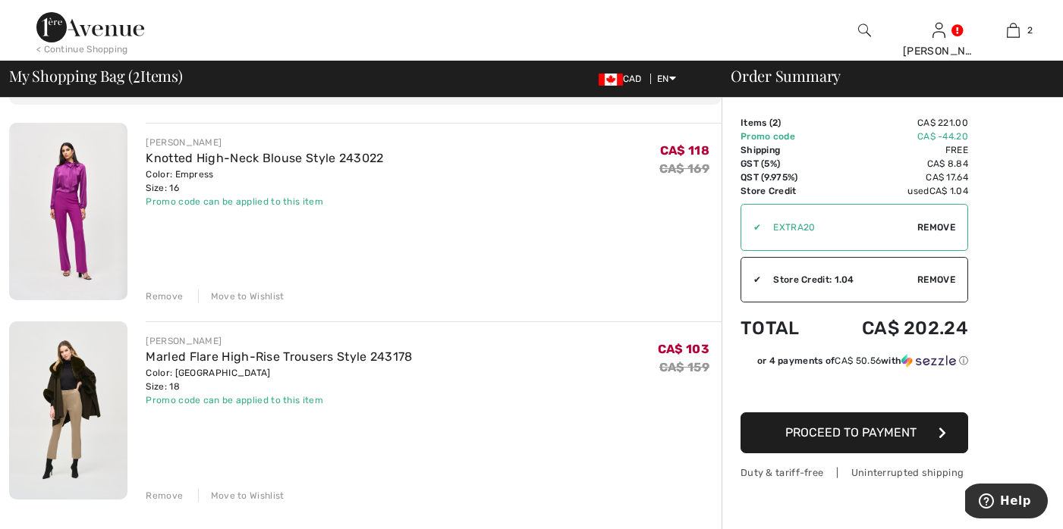
click at [818, 278] on div "Store Credit: 1.04" at bounding box center [839, 280] width 156 height 14
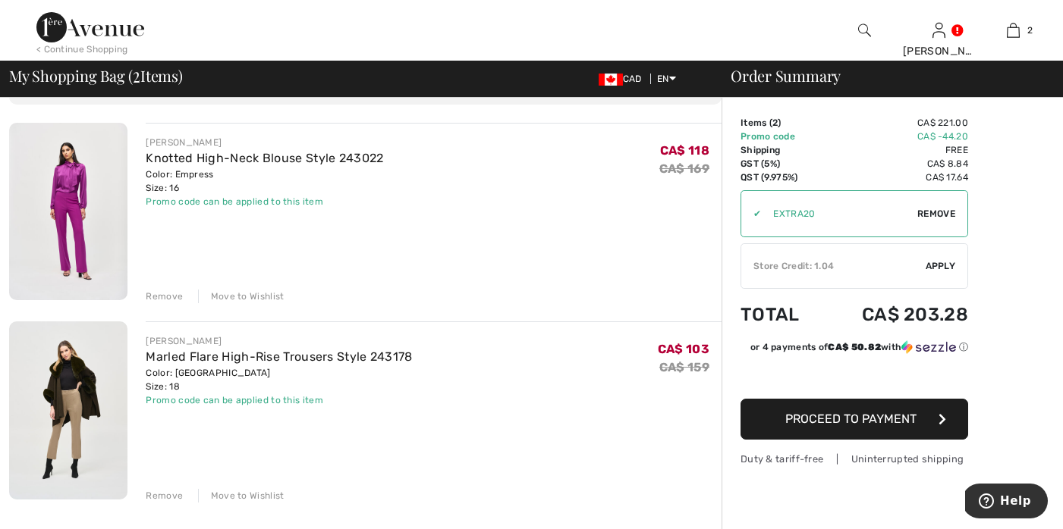
click at [945, 264] on span "Apply" at bounding box center [940, 266] width 30 height 14
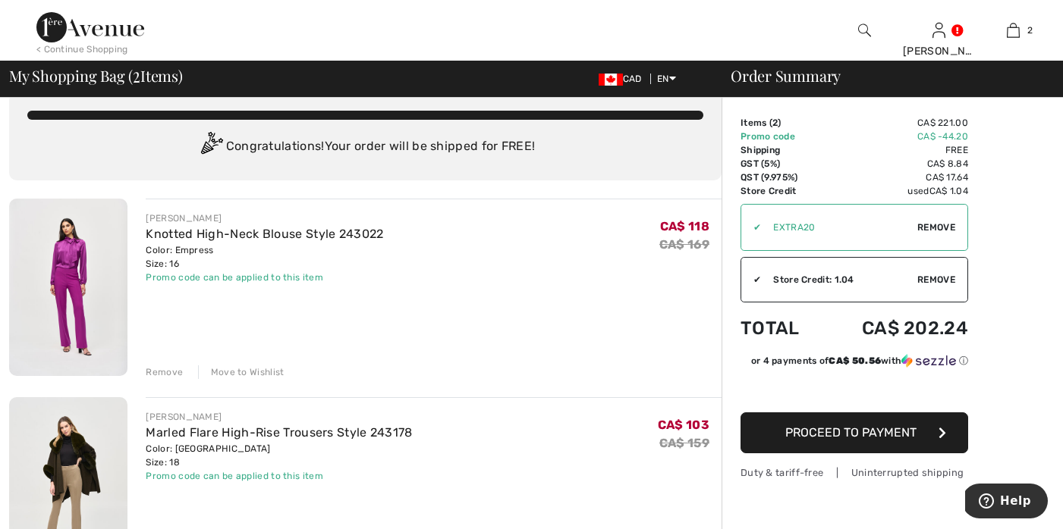
scroll to position [0, 0]
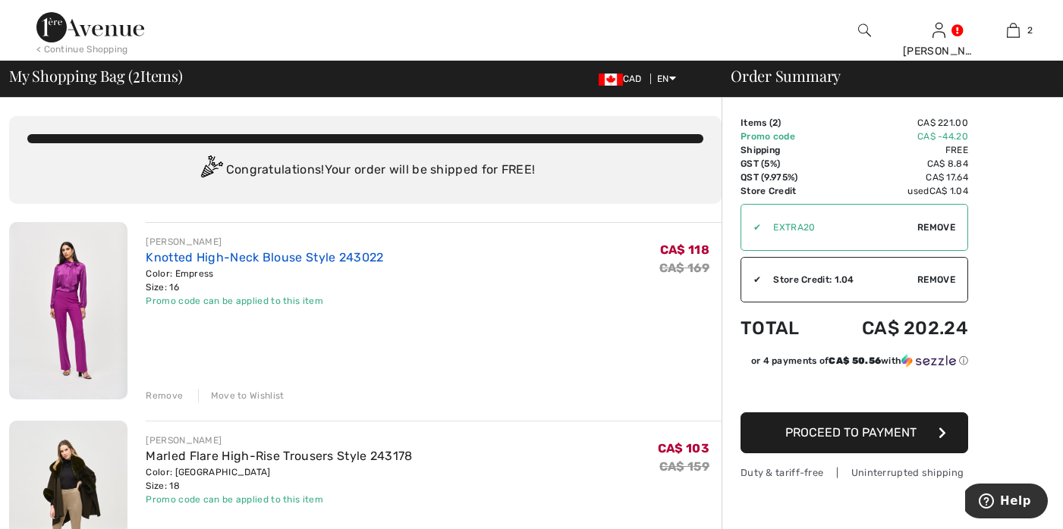
click at [156, 252] on link "Knotted High-Neck Blouse Style 243022" at bounding box center [264, 257] width 237 height 14
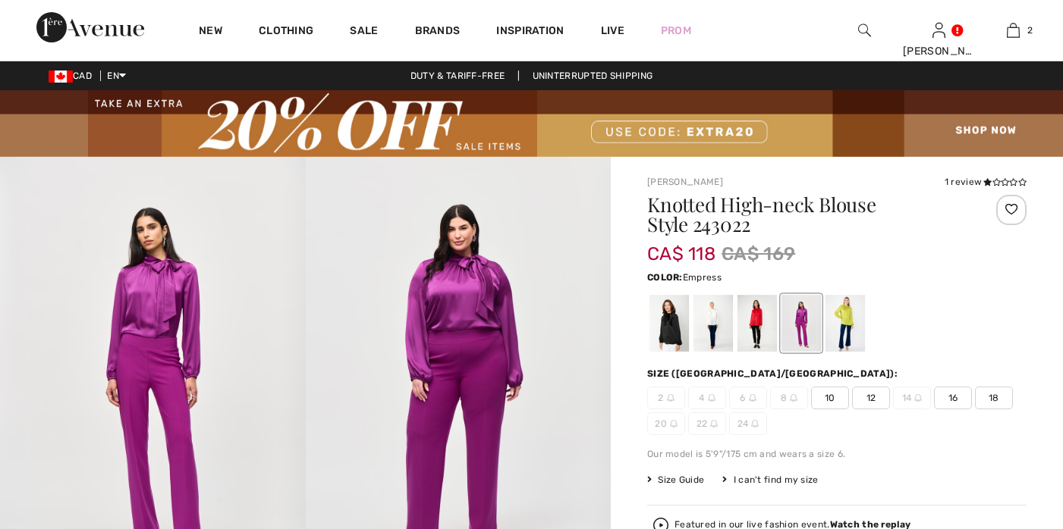
checkbox input "true"
click at [647, 205] on h1 "Knotted High-neck Blouse Style 243022" at bounding box center [805, 214] width 316 height 39
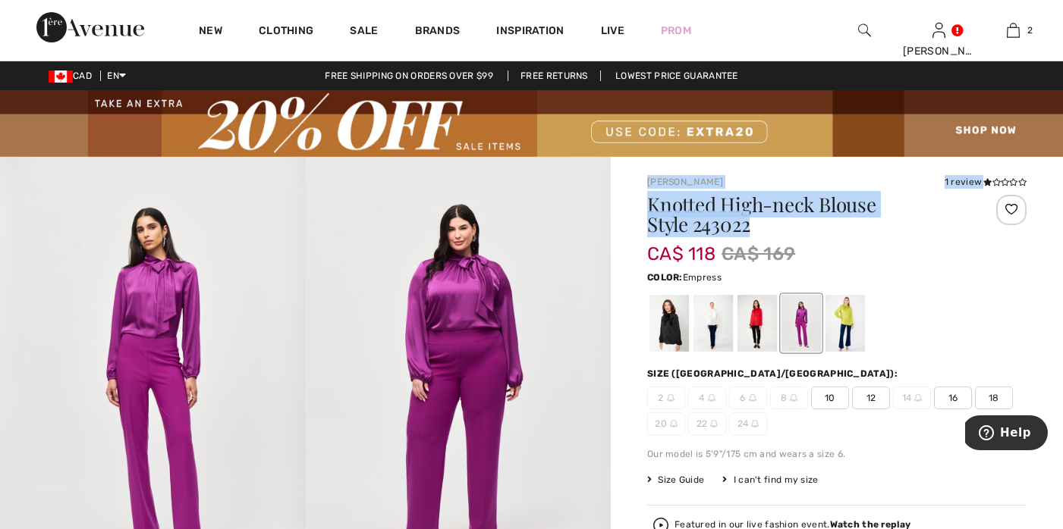
drag, startPoint x: 718, startPoint y: 231, endPoint x: 639, endPoint y: 179, distance: 94.3
copy div "[PERSON_NAME] 1 review 1 review Knotted High-neck Blouse Style 243022"
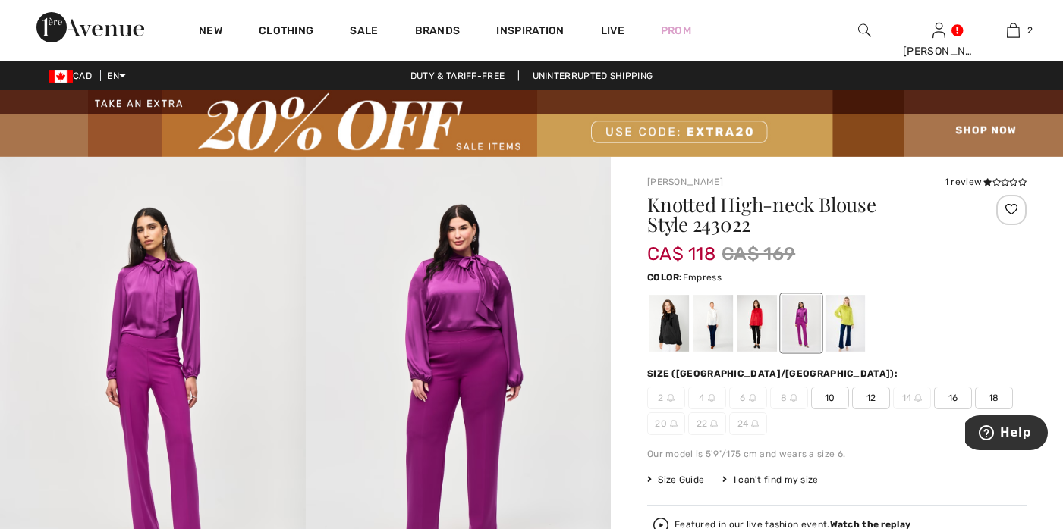
click at [962, 272] on div "Color: Empress" at bounding box center [836, 277] width 379 height 18
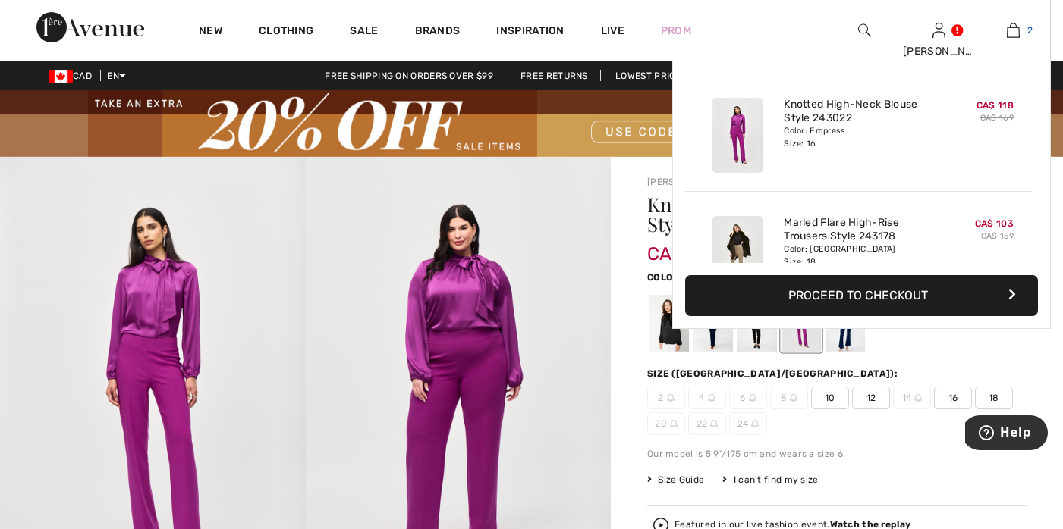
click at [1014, 27] on img at bounding box center [1013, 30] width 13 height 18
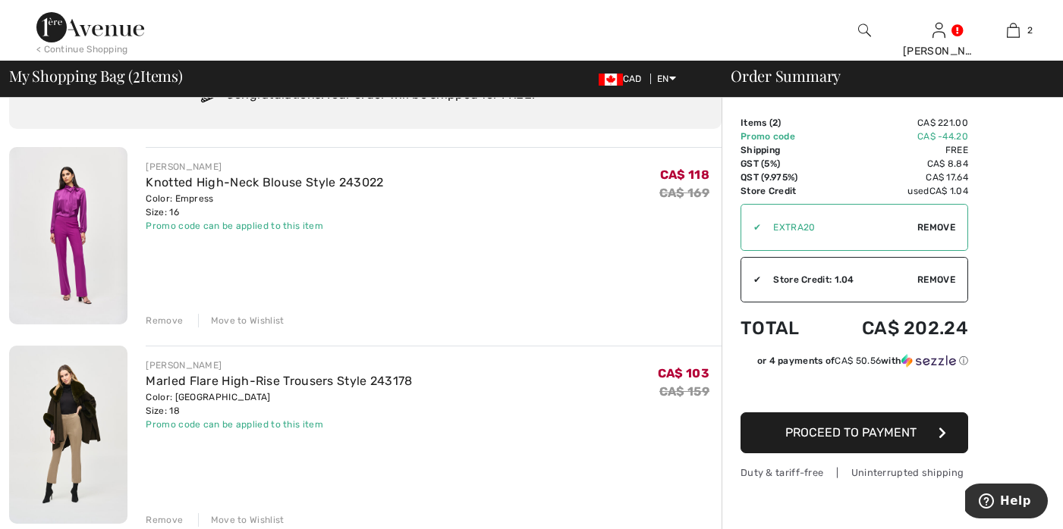
scroll to position [95, 0]
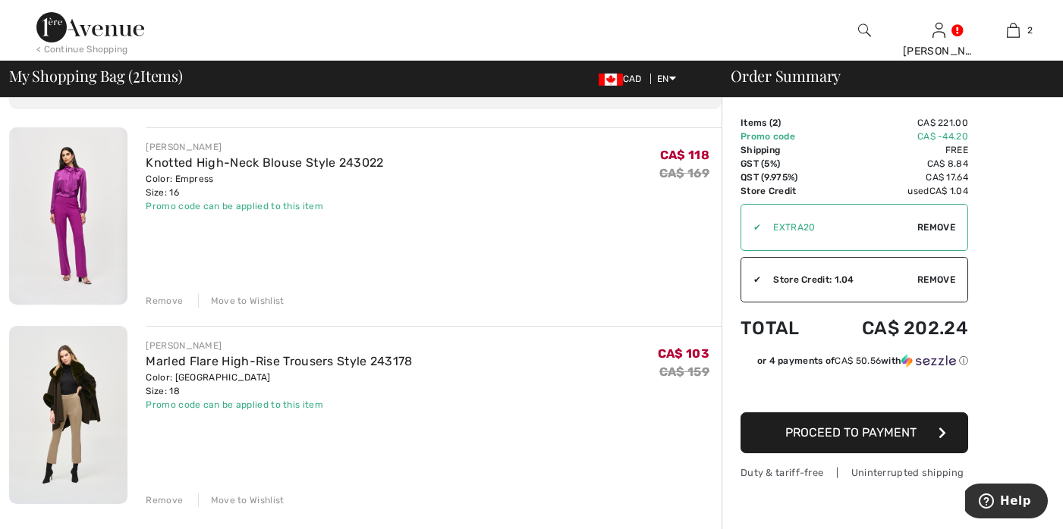
click at [164, 498] on div "Remove" at bounding box center [164, 501] width 37 height 14
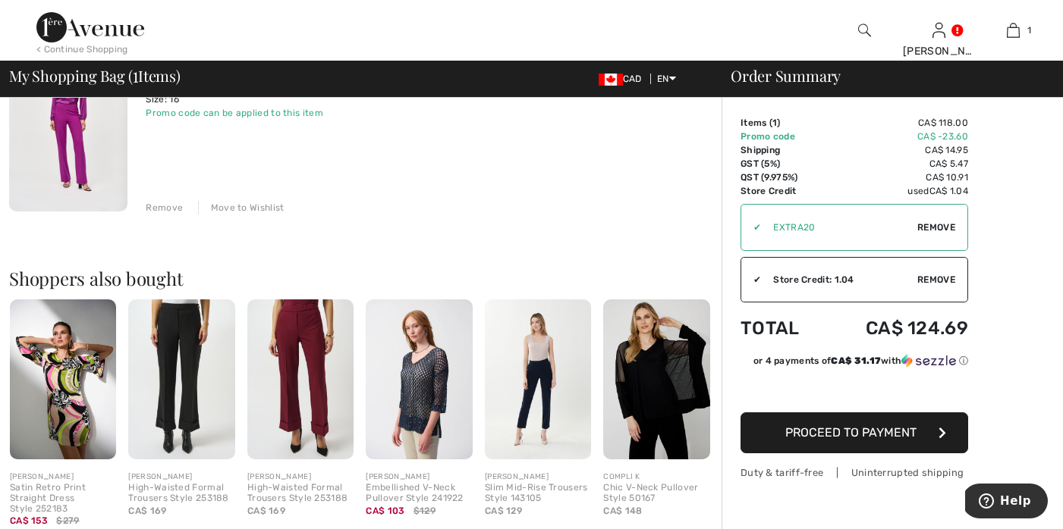
scroll to position [0, 0]
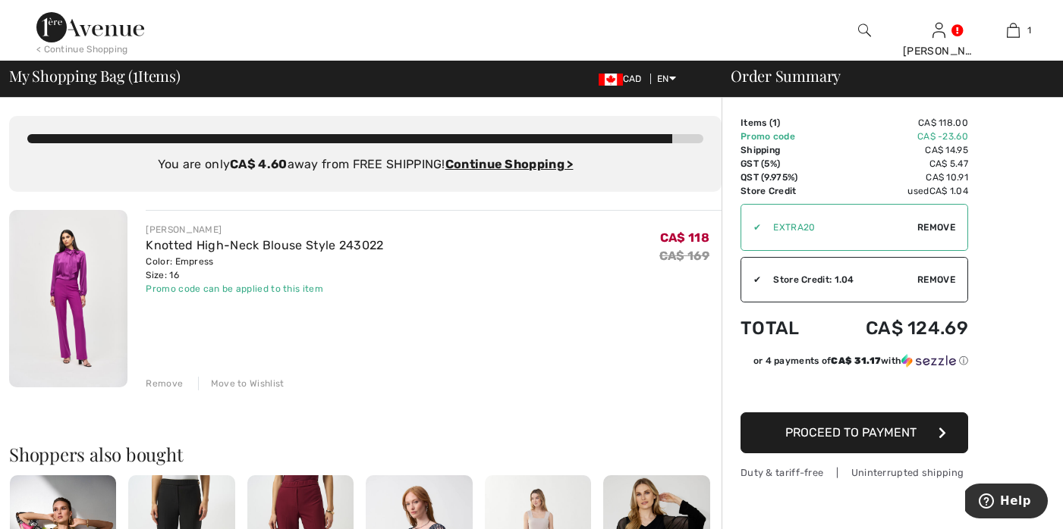
click at [104, 30] on img at bounding box center [90, 27] width 108 height 30
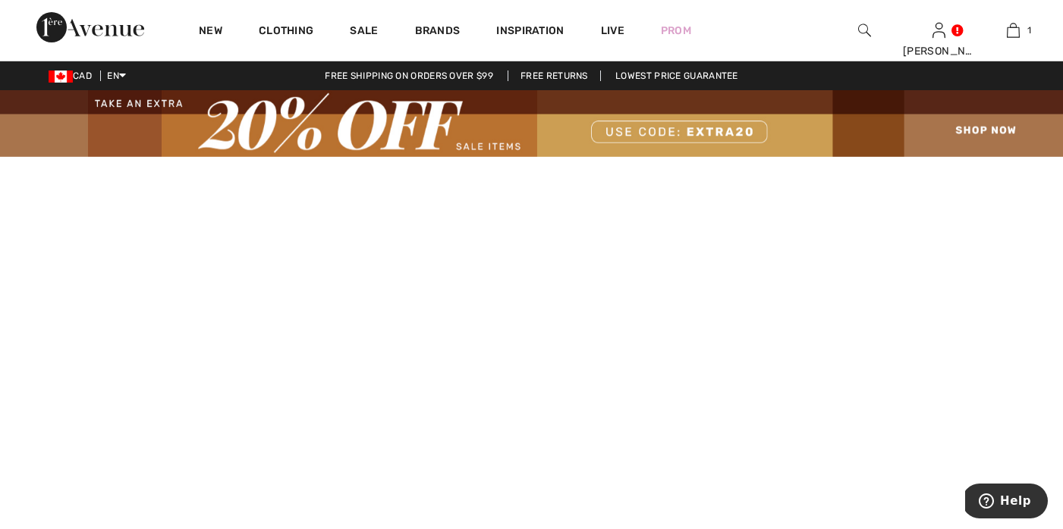
click at [970, 128] on img at bounding box center [531, 123] width 1063 height 67
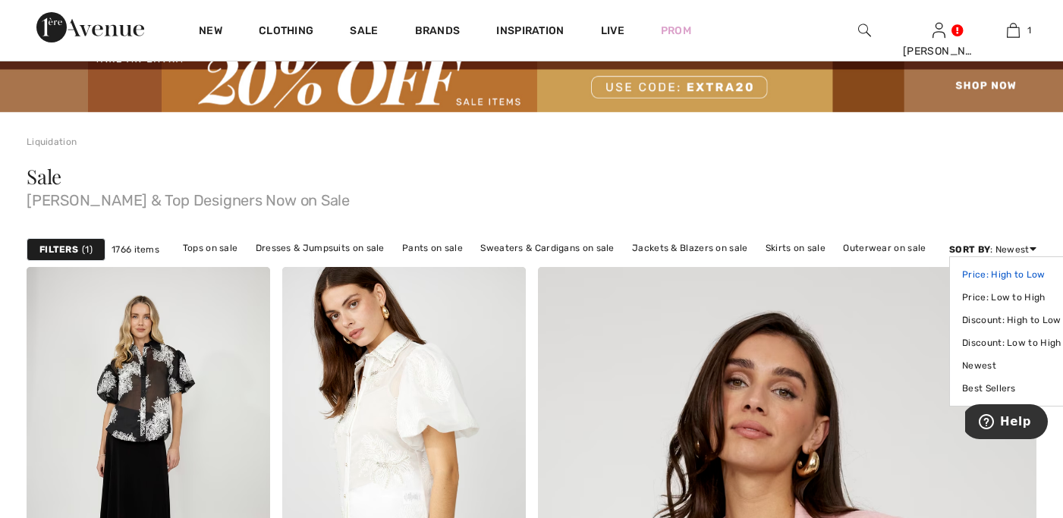
scroll to position [58, 0]
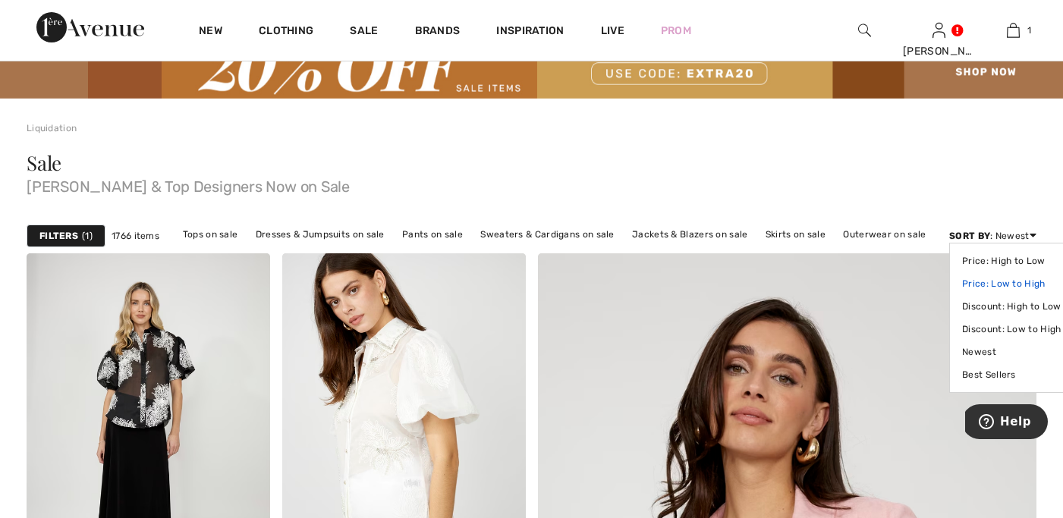
click at [1016, 280] on link "Price: Low to High" at bounding box center [1011, 283] width 99 height 23
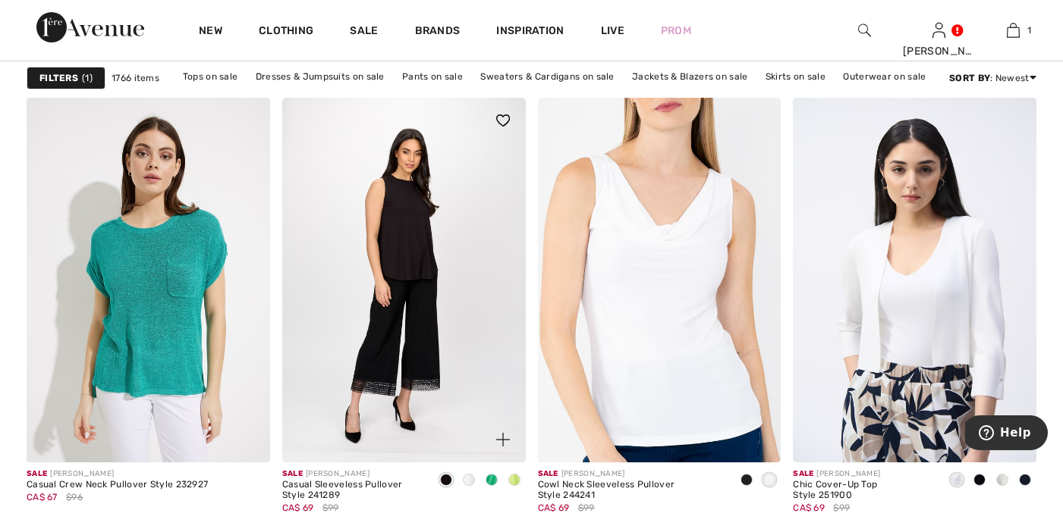
scroll to position [1543, 0]
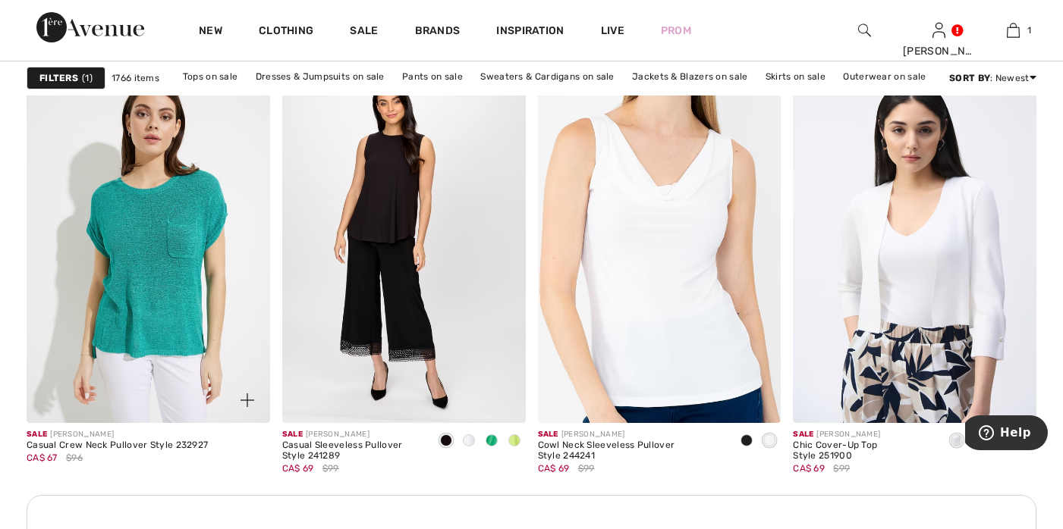
click at [251, 395] on img at bounding box center [247, 401] width 14 height 14
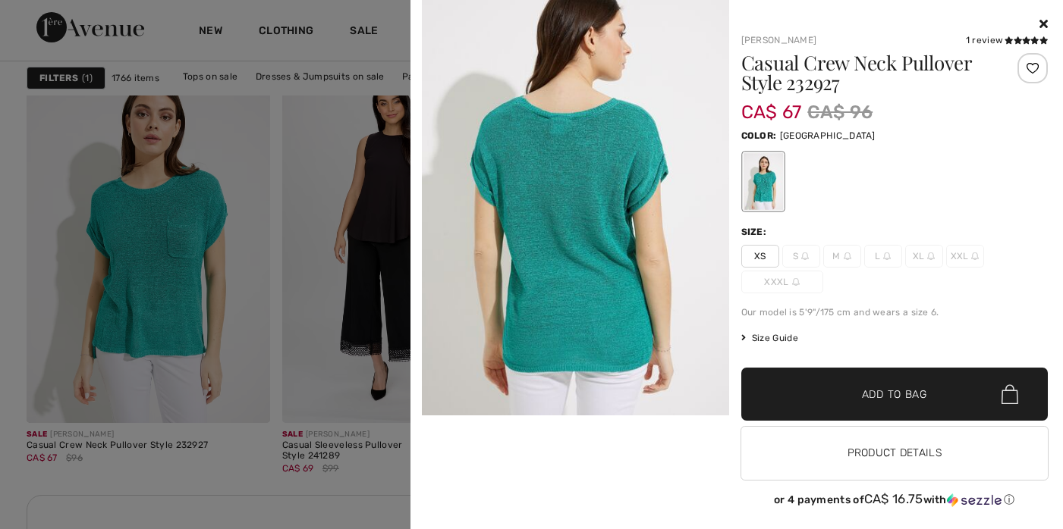
scroll to position [418, 0]
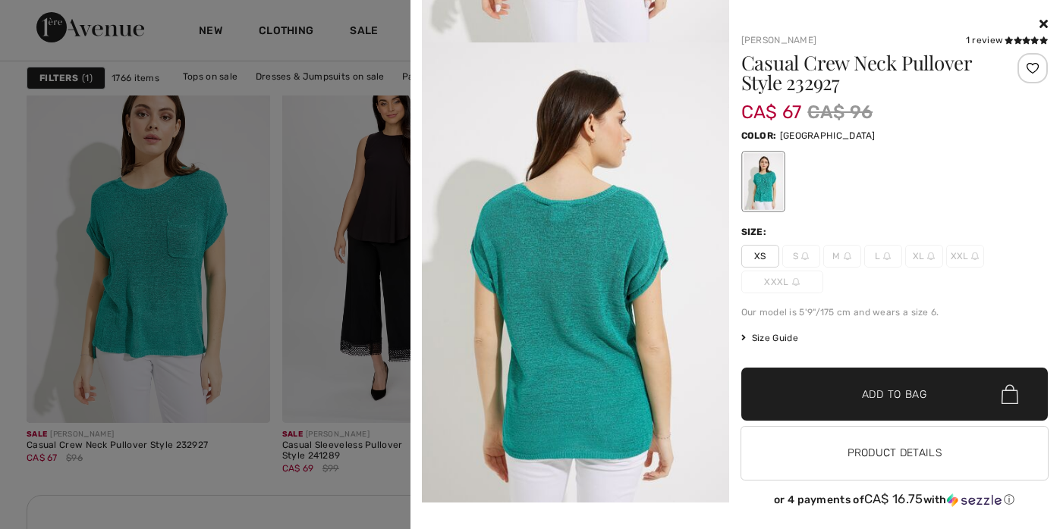
click at [1039, 20] on icon at bounding box center [1043, 23] width 8 height 12
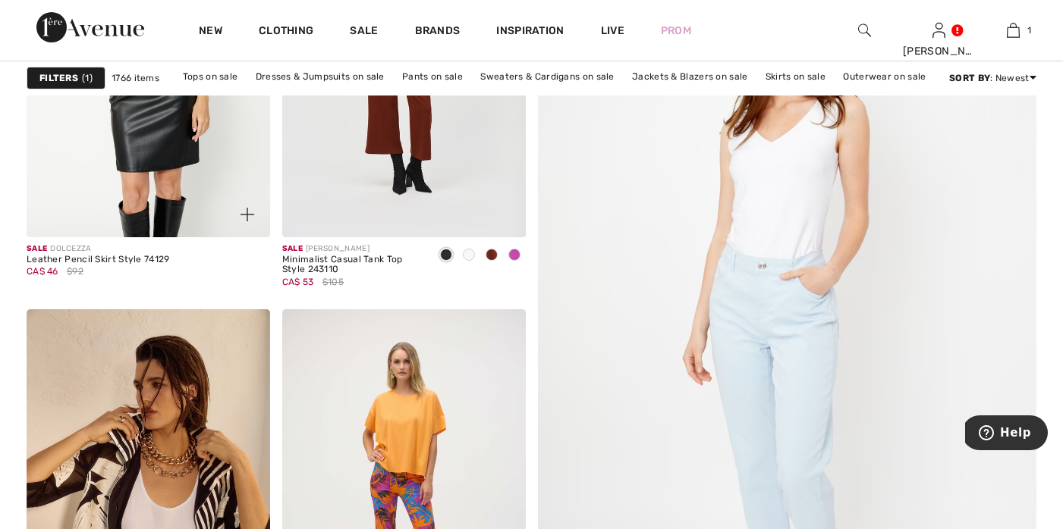
click at [139, 164] on img at bounding box center [148, 55] width 243 height 365
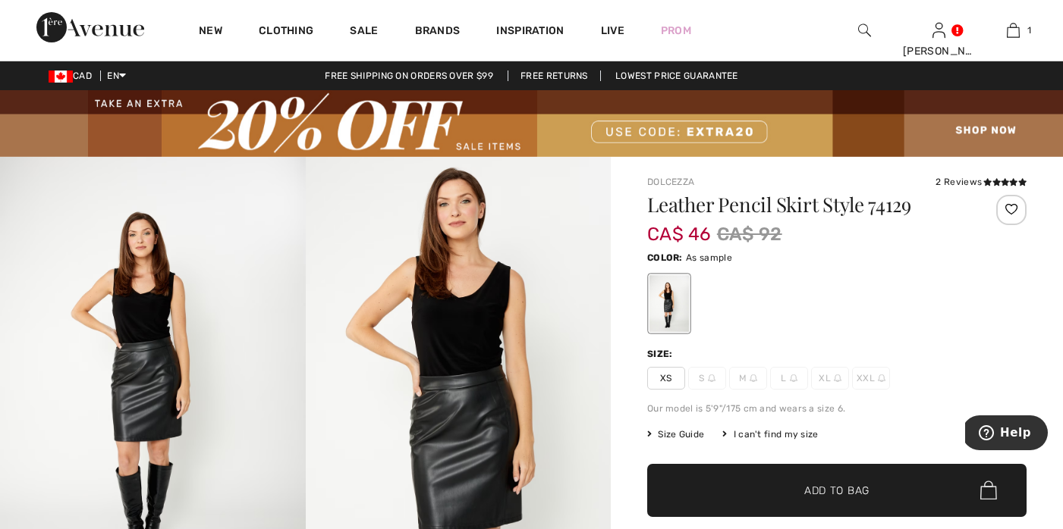
click at [967, 126] on img at bounding box center [531, 123] width 1063 height 67
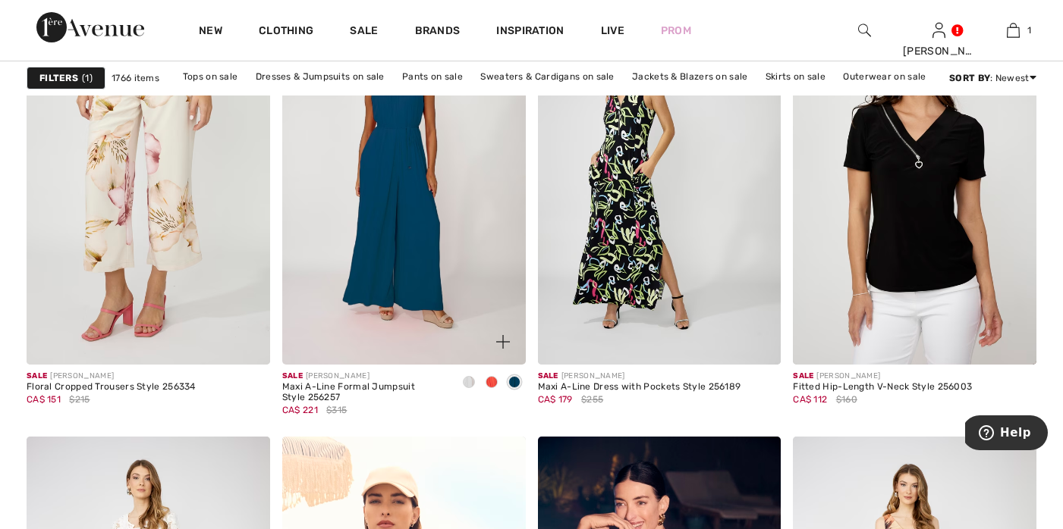
scroll to position [985, 0]
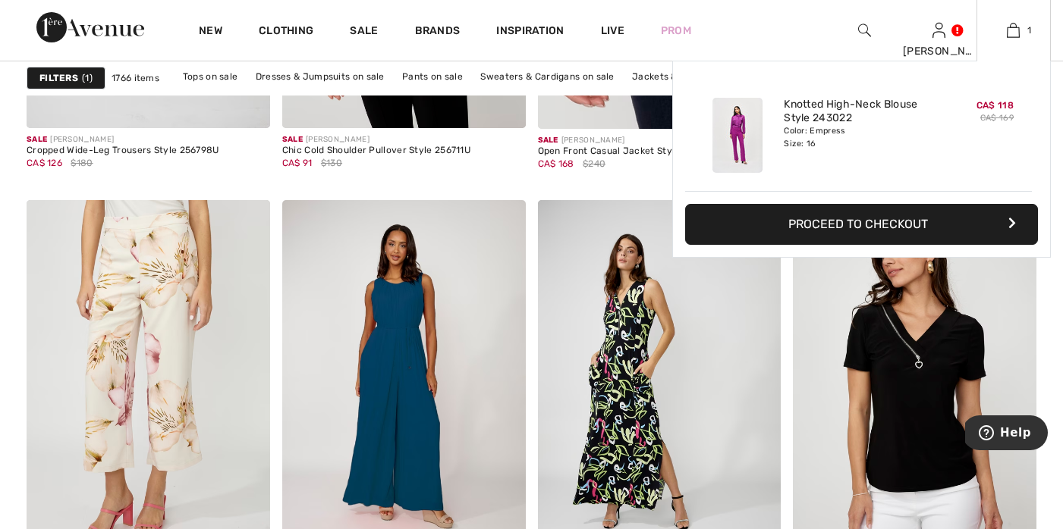
click at [736, 125] on img at bounding box center [737, 135] width 50 height 75
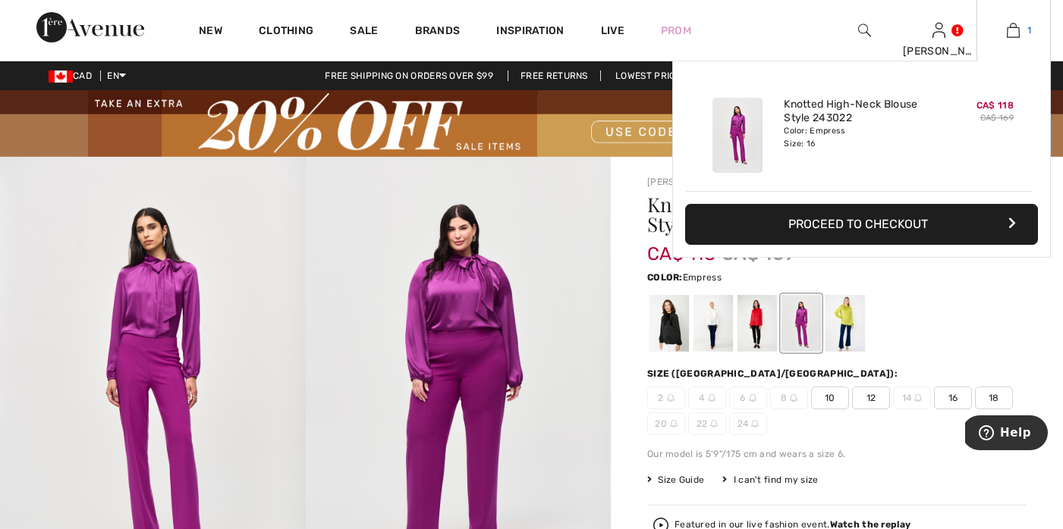
click at [1018, 25] on img at bounding box center [1013, 30] width 13 height 18
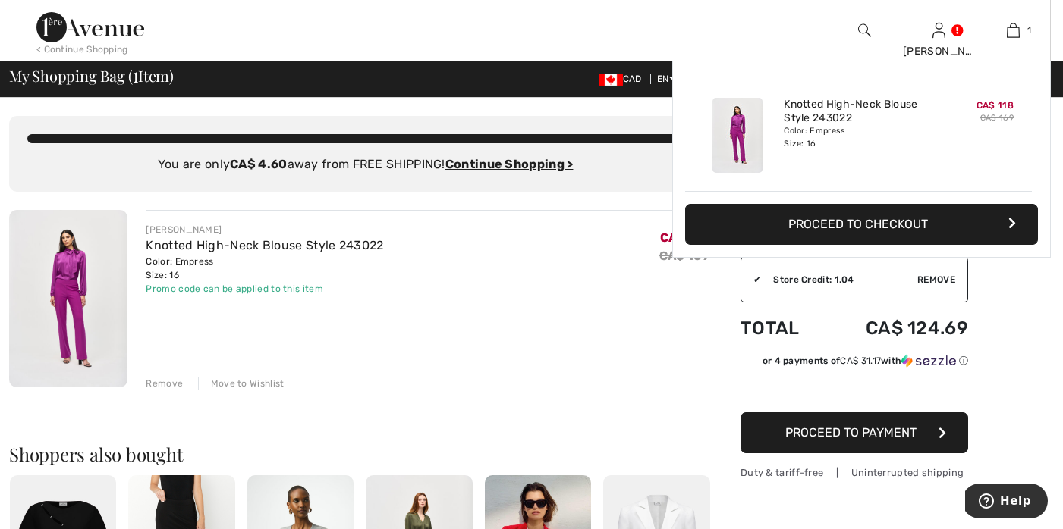
click at [829, 228] on button "Proceed to Checkout" at bounding box center [861, 224] width 353 height 41
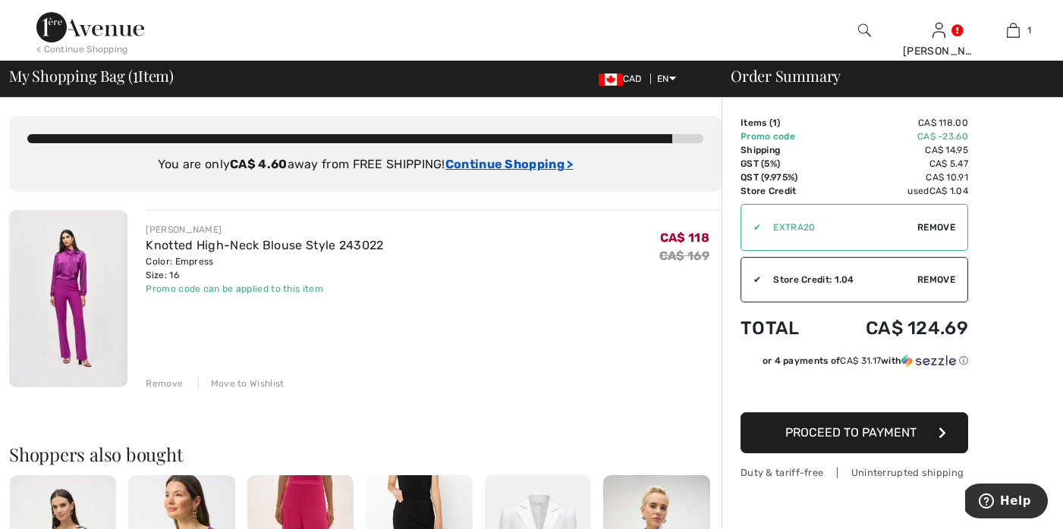
click at [495, 165] on ins "Continue Shopping >" at bounding box center [509, 164] width 128 height 14
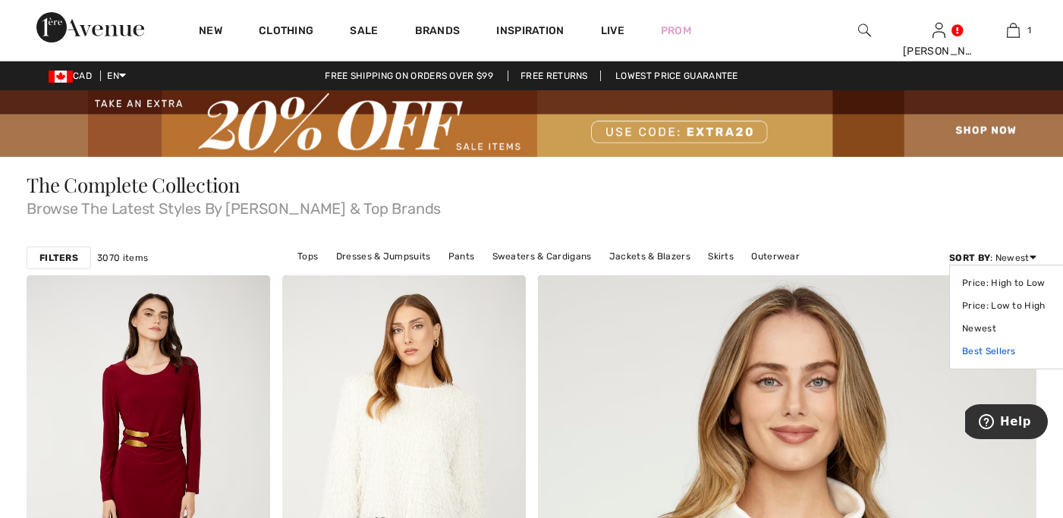
click at [984, 348] on link "Best Sellers" at bounding box center [1010, 351] width 96 height 23
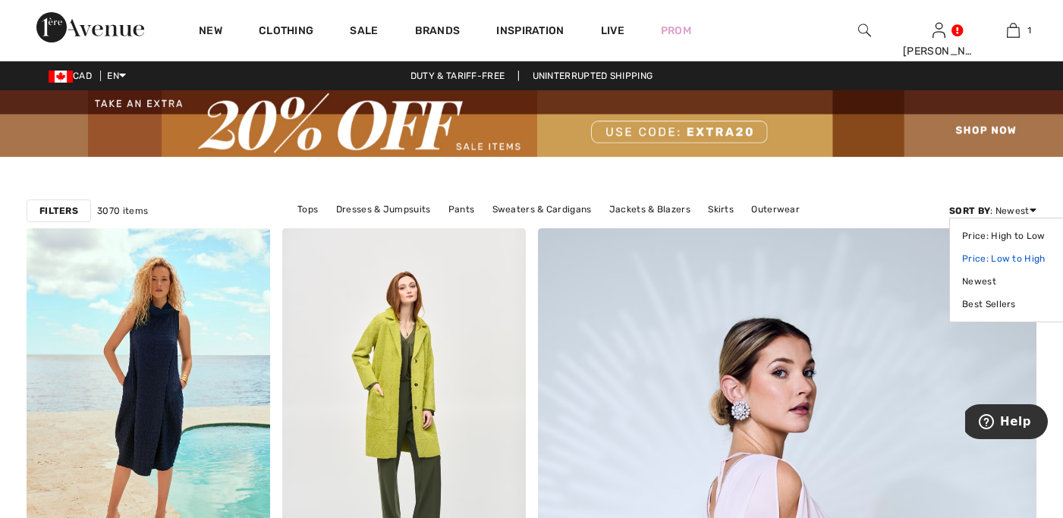
click at [988, 258] on link "Price: Low to High" at bounding box center [1010, 258] width 96 height 23
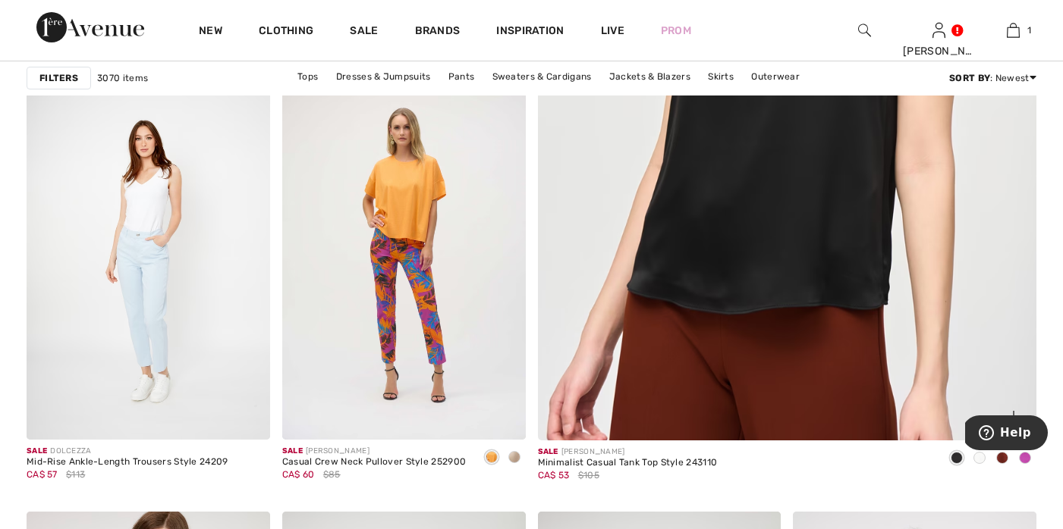
scroll to position [648, 0]
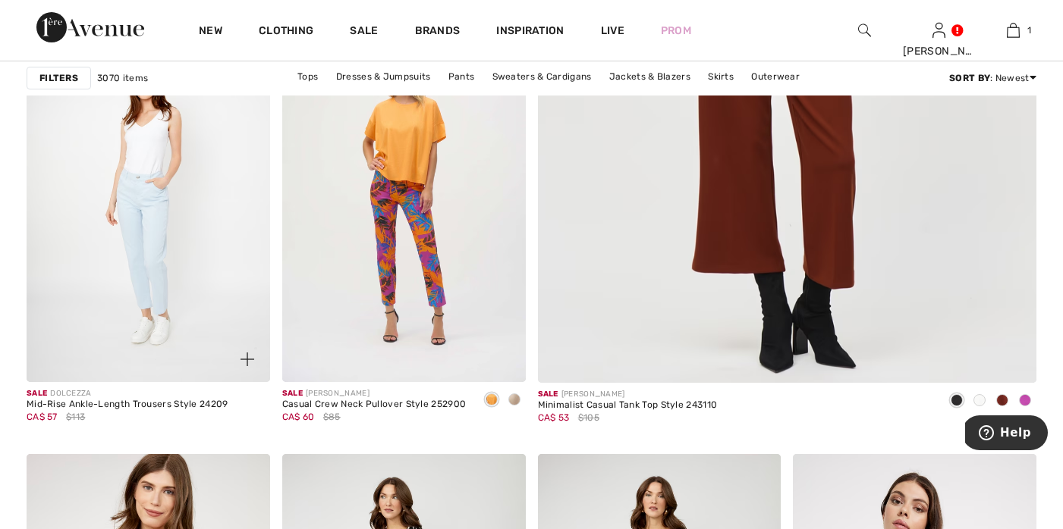
click at [247, 353] on img at bounding box center [247, 360] width 14 height 14
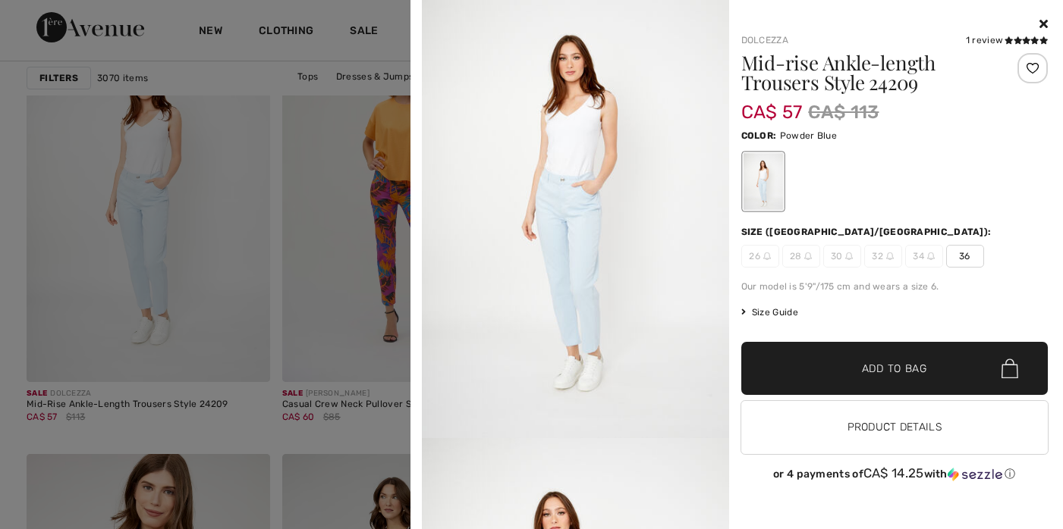
scroll to position [56, 0]
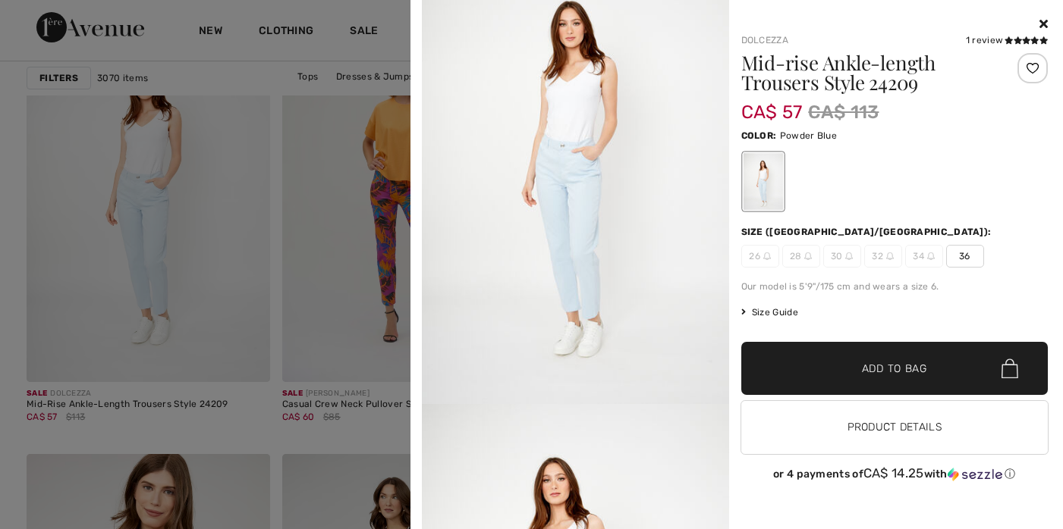
click at [1039, 20] on icon at bounding box center [1043, 23] width 8 height 12
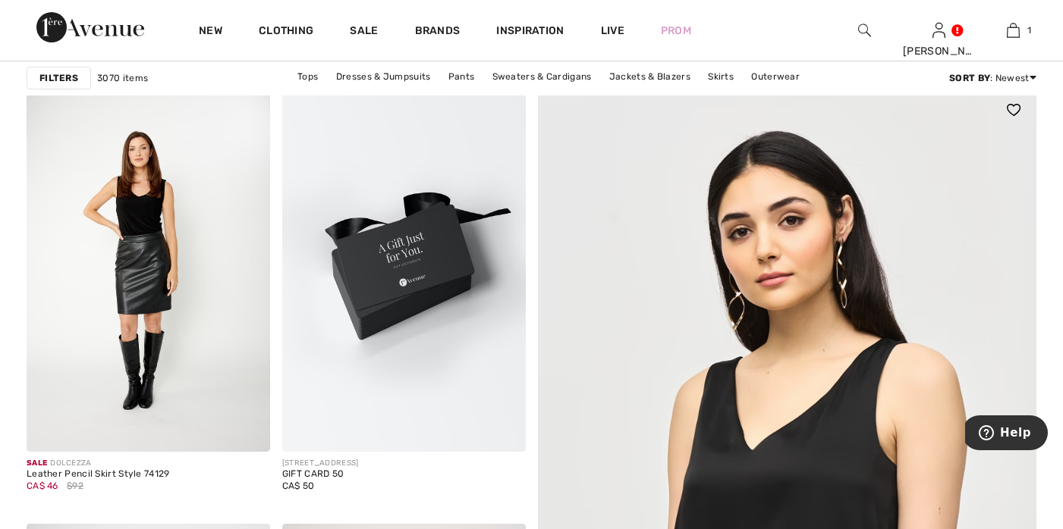
scroll to position [0, 0]
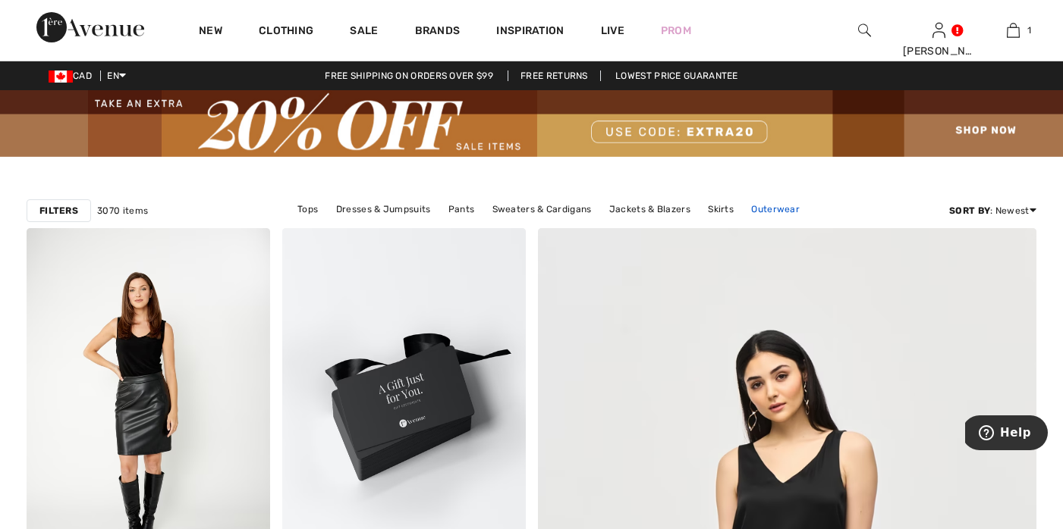
click at [762, 207] on link "Outerwear" at bounding box center [775, 209] width 64 height 20
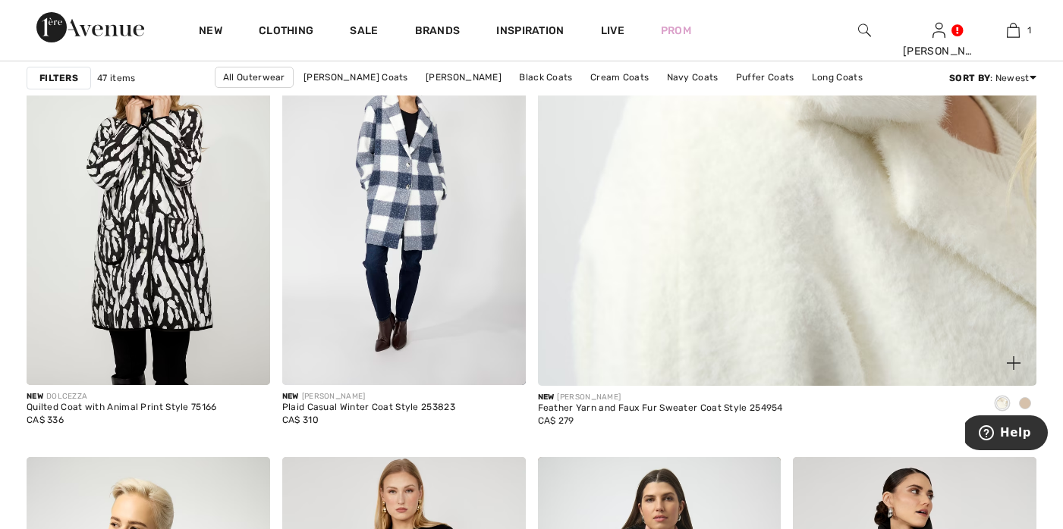
scroll to position [668, 0]
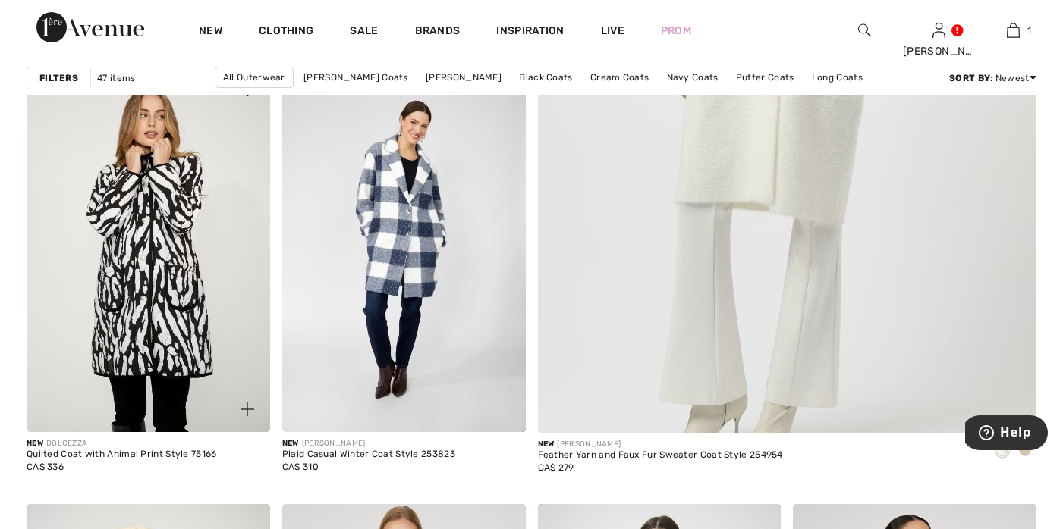
click at [254, 403] on span at bounding box center [247, 409] width 30 height 30
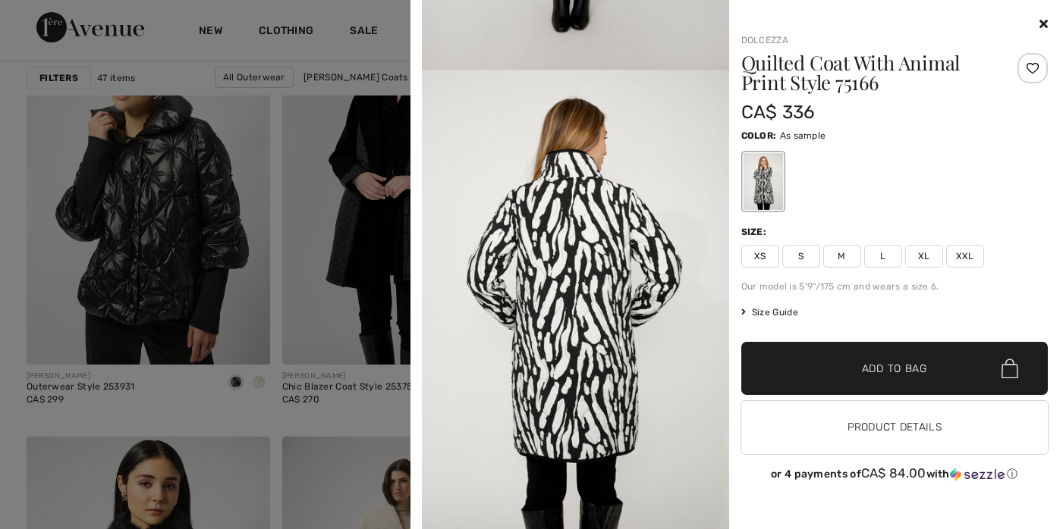
scroll to position [1601, 0]
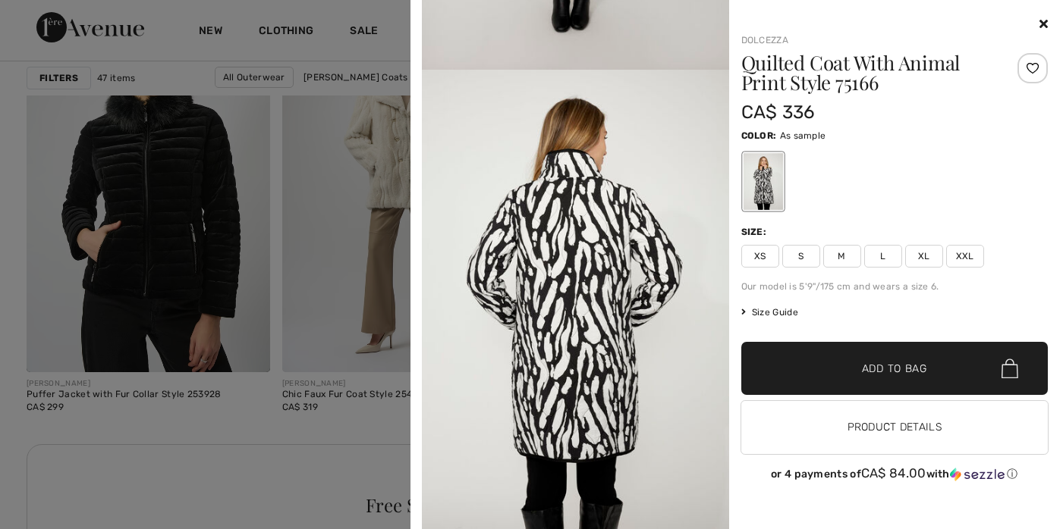
click at [1043, 23] on icon at bounding box center [1043, 23] width 8 height 12
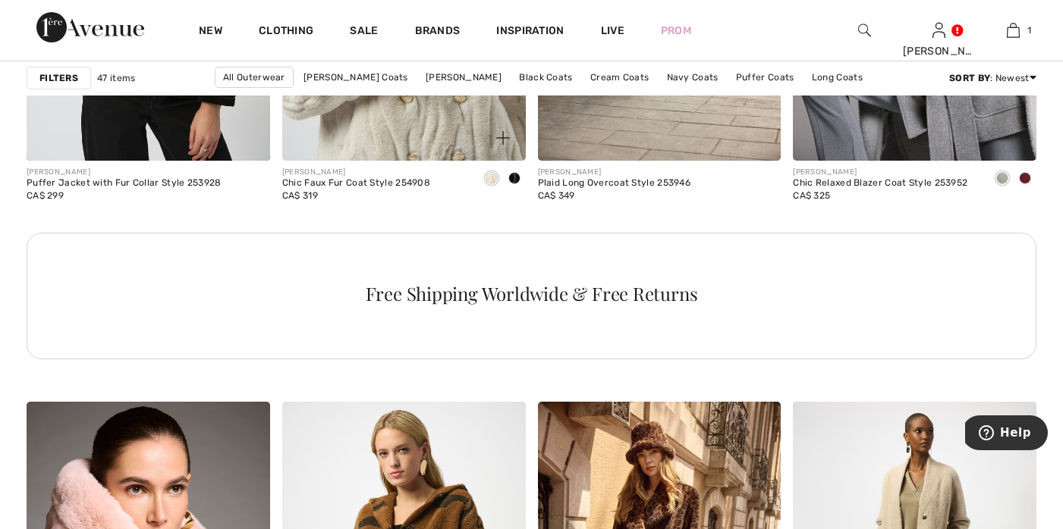
scroll to position [2204, 0]
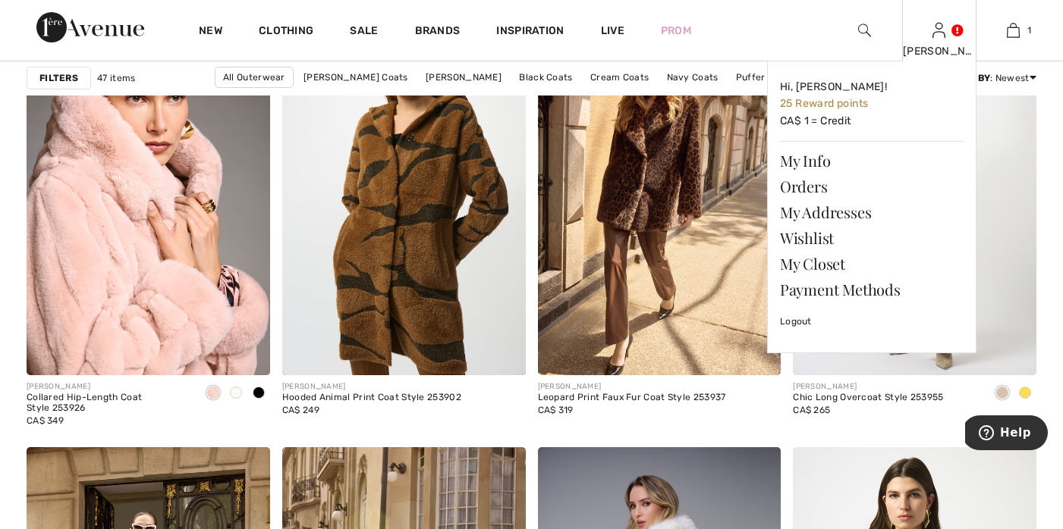
click at [947, 37] on div "Adriana Hi, Adriana! 25 Reward points CA$ 1 = Credit My Info Orders My Addresse…" at bounding box center [939, 30] width 74 height 61
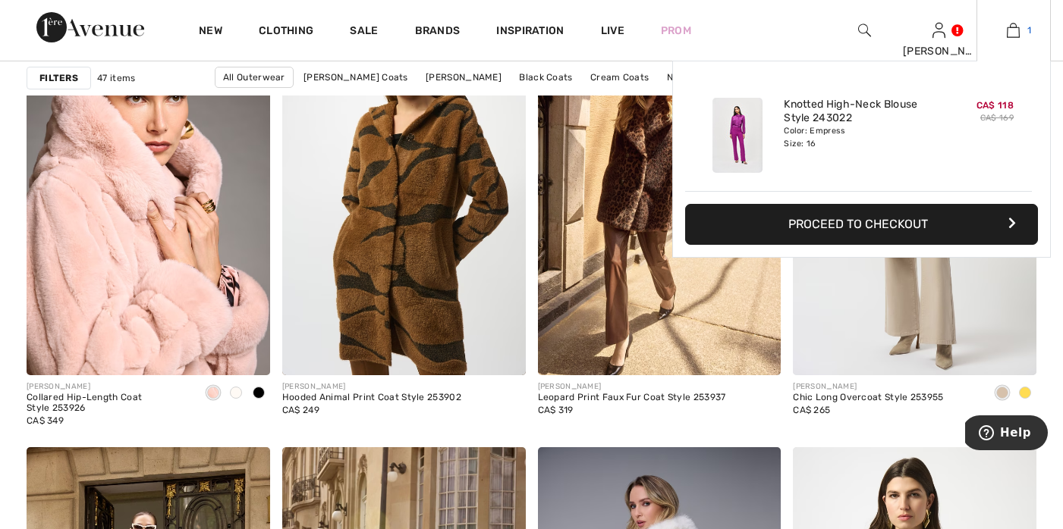
click at [1013, 33] on img at bounding box center [1013, 30] width 13 height 18
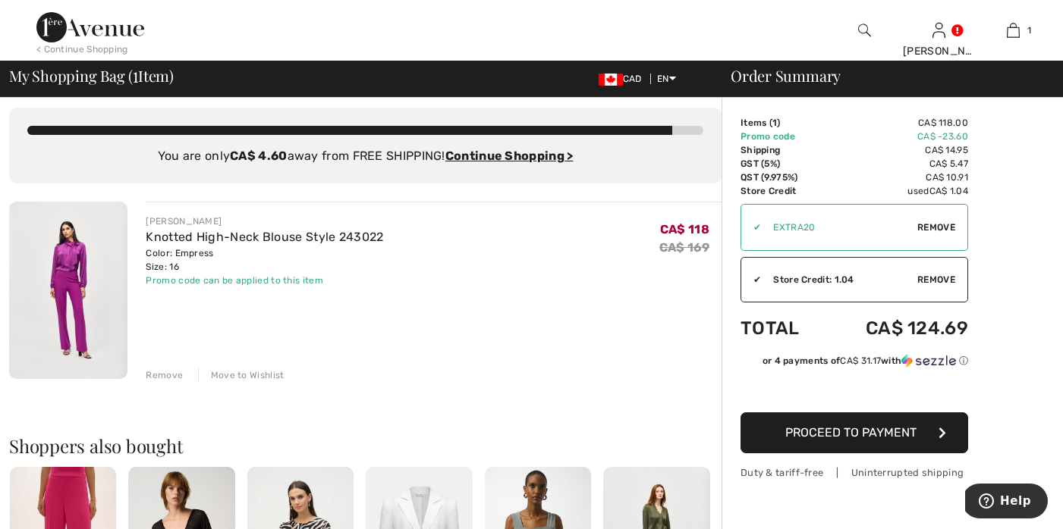
scroll to position [5, 0]
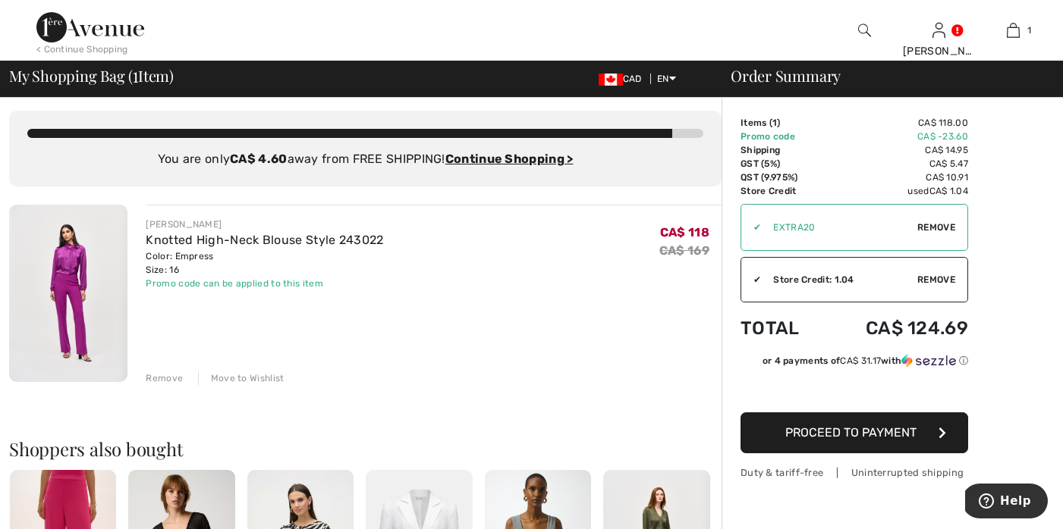
click at [814, 278] on div "Store Credit: 1.04" at bounding box center [839, 280] width 156 height 14
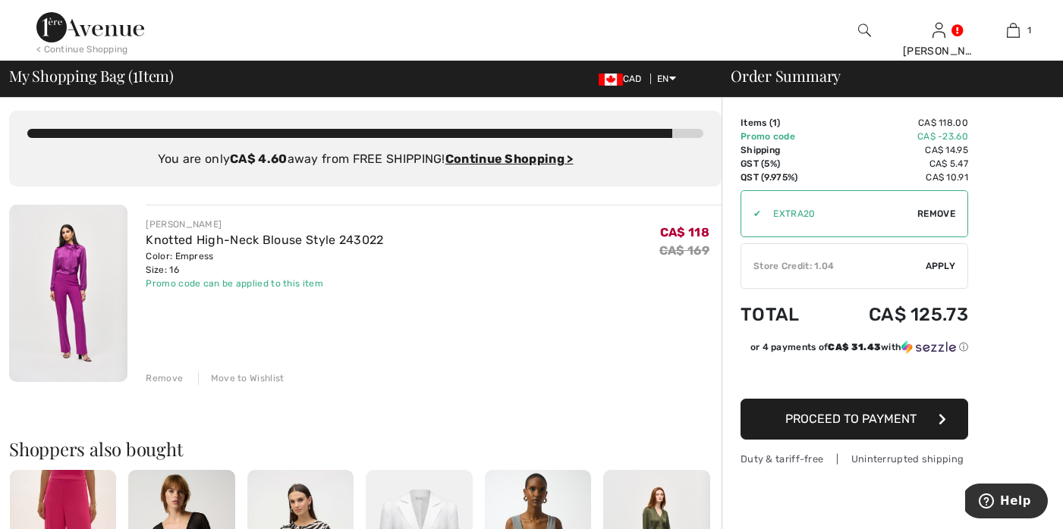
click at [787, 259] on div "Store Credit: 1.04" at bounding box center [833, 266] width 184 height 14
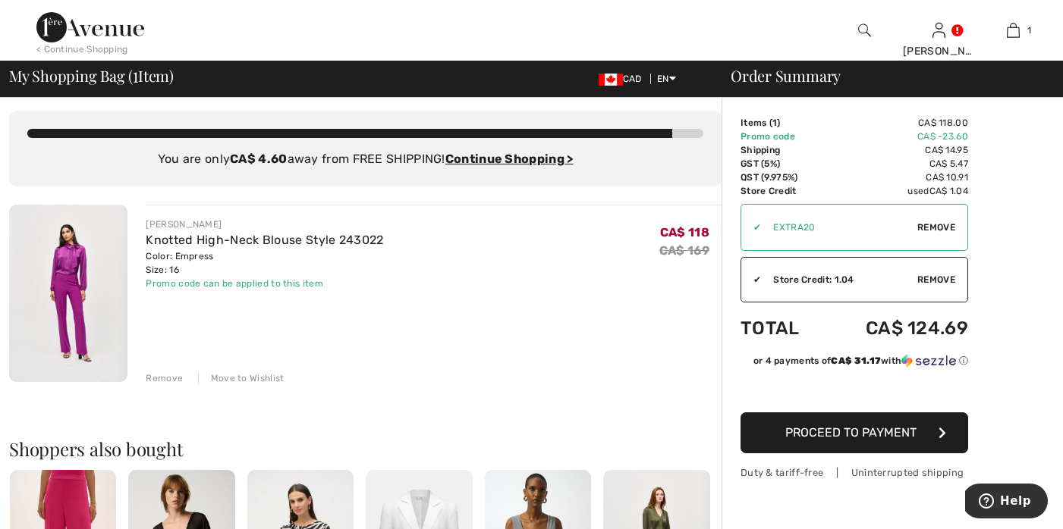
click at [928, 225] on span "Remove" at bounding box center [936, 228] width 38 height 14
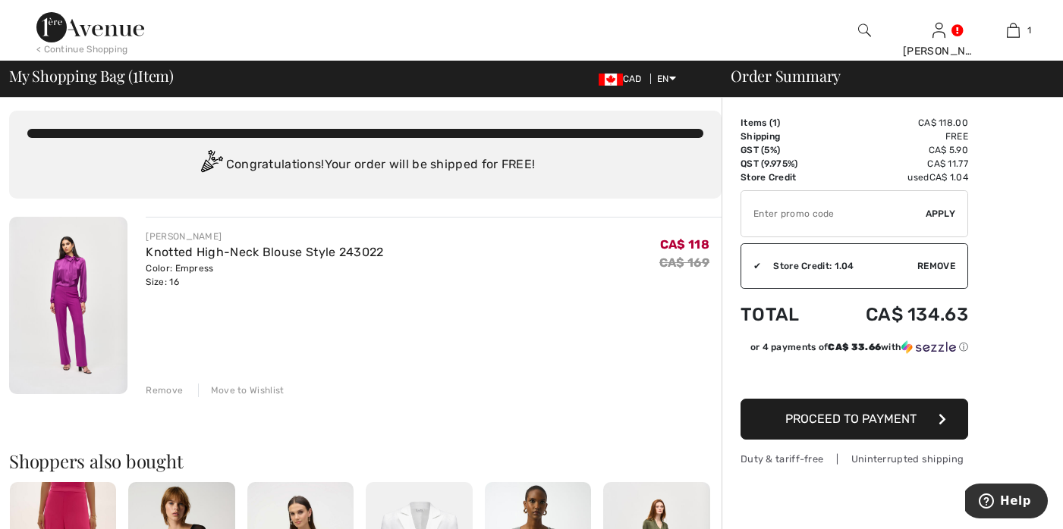
click at [938, 211] on span "Apply" at bounding box center [940, 214] width 30 height 14
click at [756, 213] on input "TEXT" at bounding box center [833, 214] width 184 height 46
type input "EXTRA20"
click at [933, 212] on span "Apply" at bounding box center [940, 214] width 30 height 14
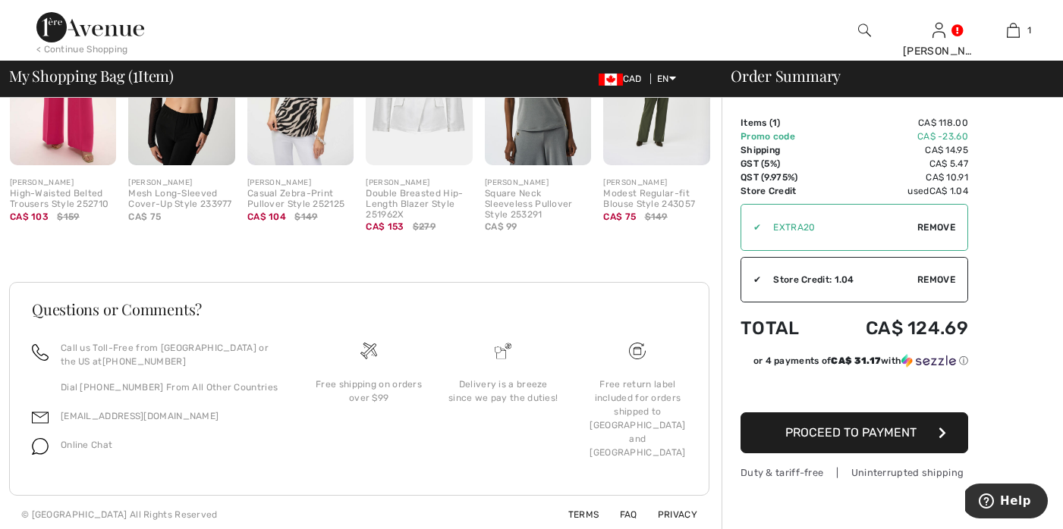
scroll to position [0, 0]
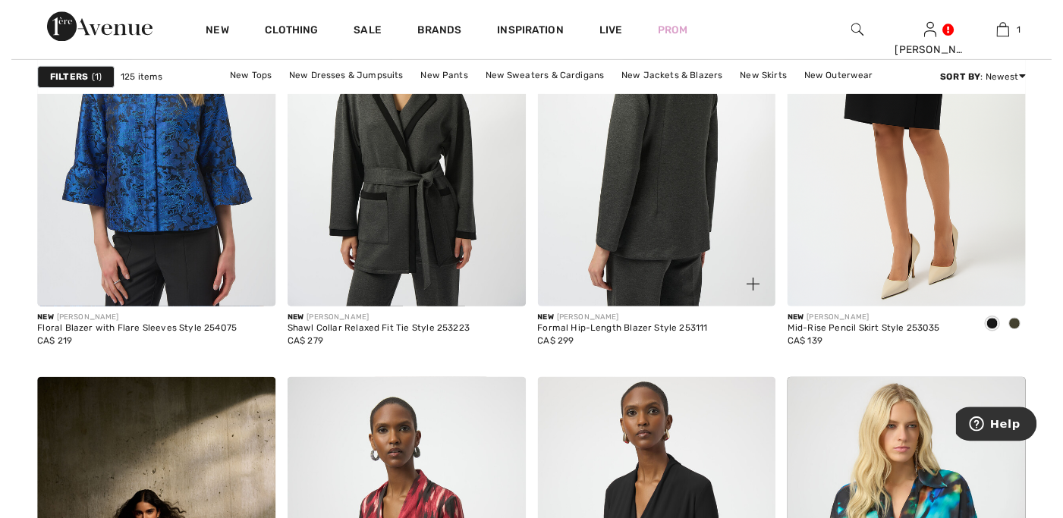
scroll to position [2220, 0]
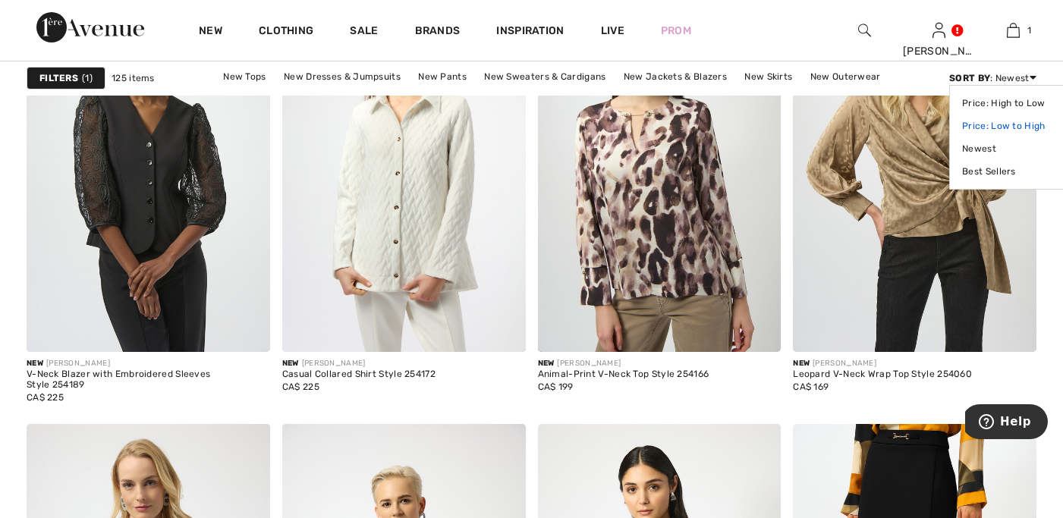
click at [973, 121] on link "Price: Low to High" at bounding box center [1010, 126] width 96 height 23
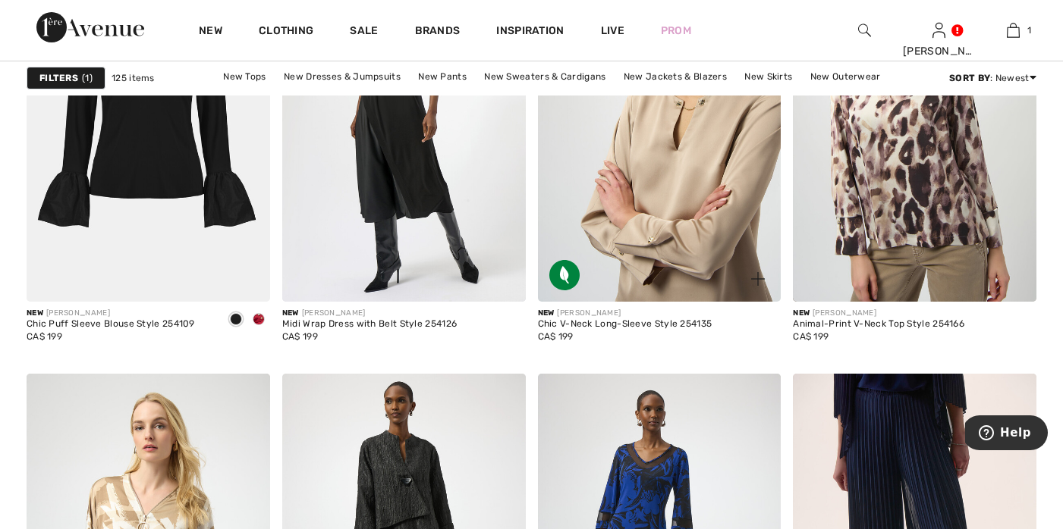
scroll to position [2363, 0]
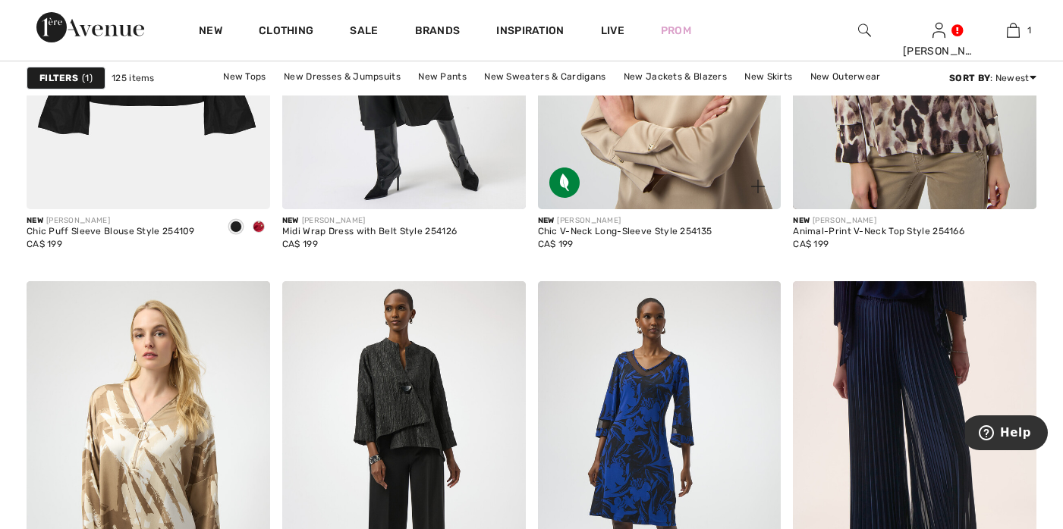
click at [697, 123] on img at bounding box center [659, 27] width 243 height 365
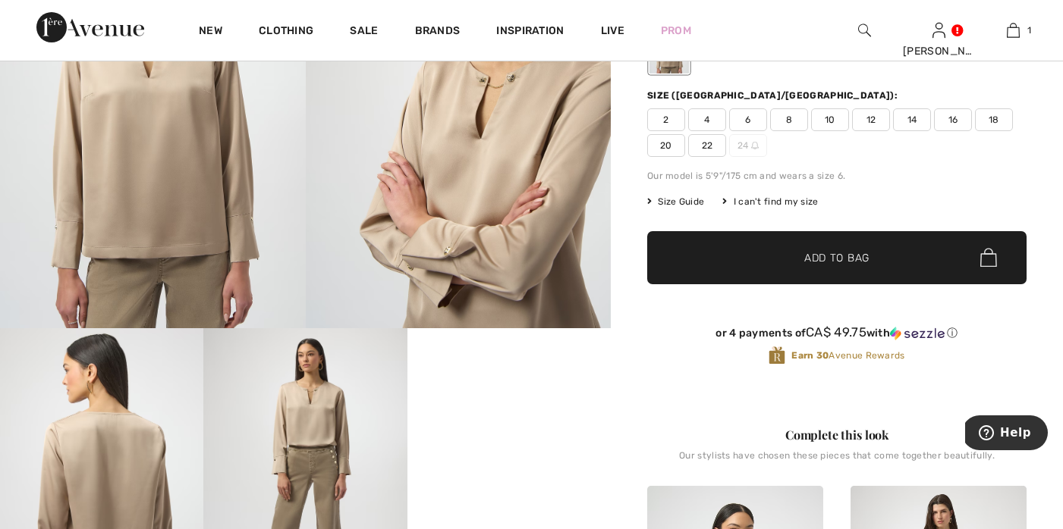
scroll to position [514, 0]
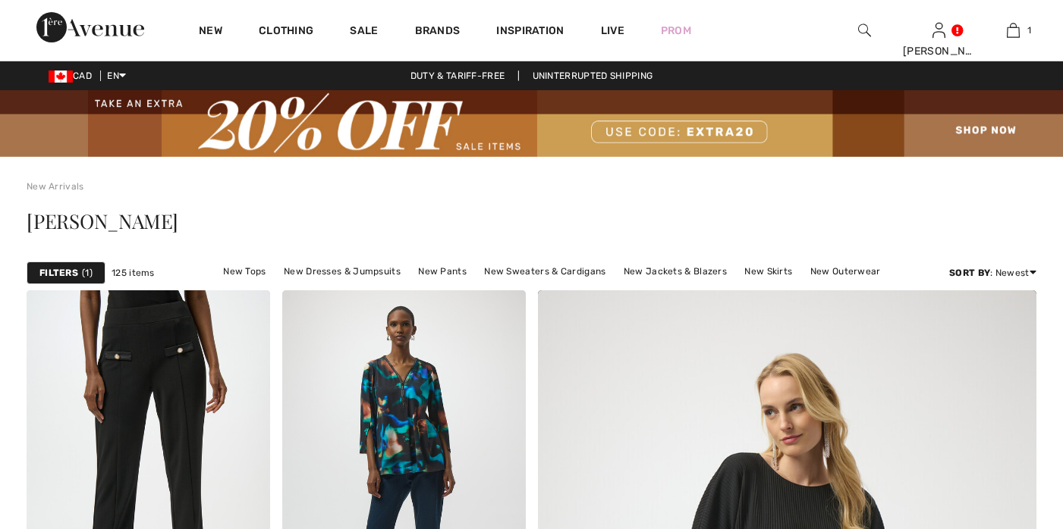
checkbox input "true"
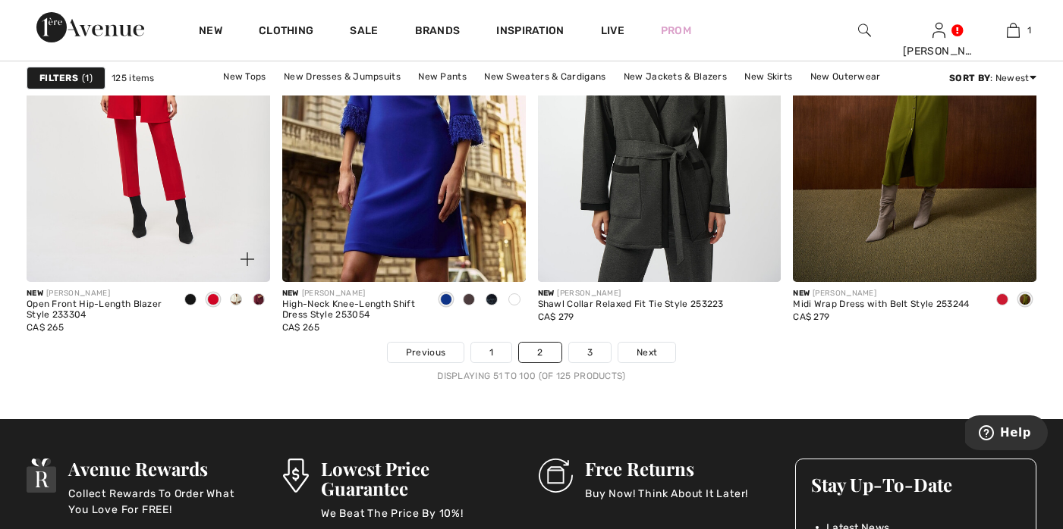
scroll to position [6717, 0]
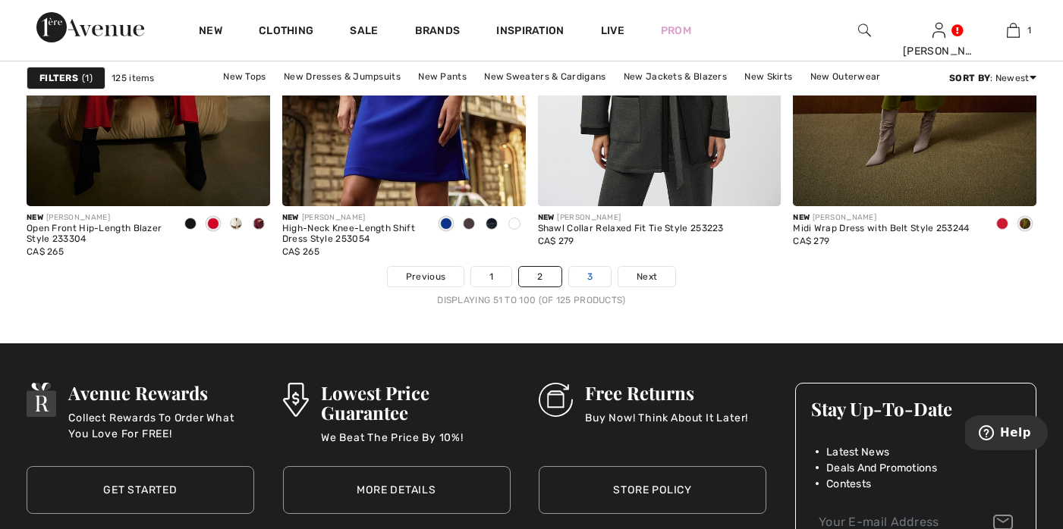
click at [584, 278] on link "3" at bounding box center [590, 277] width 42 height 20
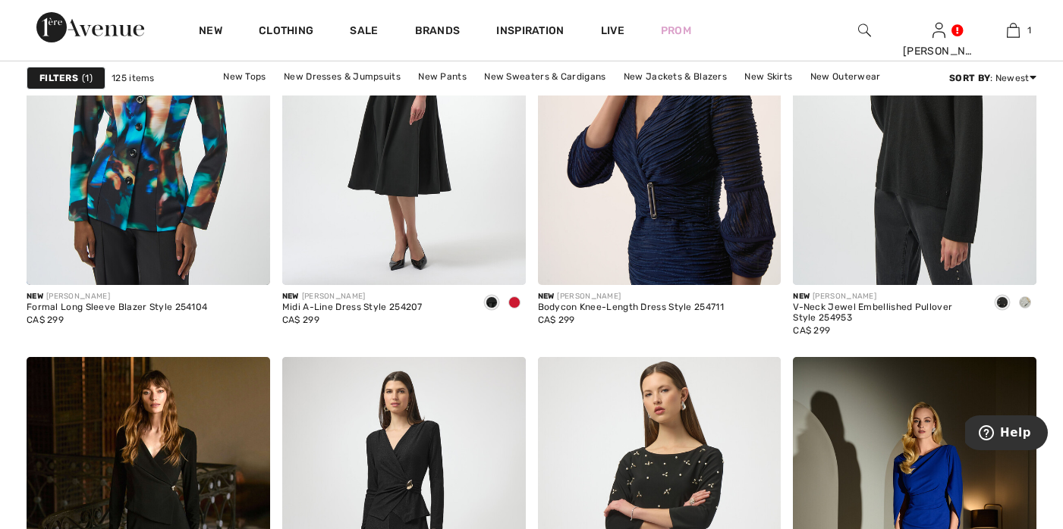
scroll to position [3080, 0]
